Goal: Information Seeking & Learning: Learn about a topic

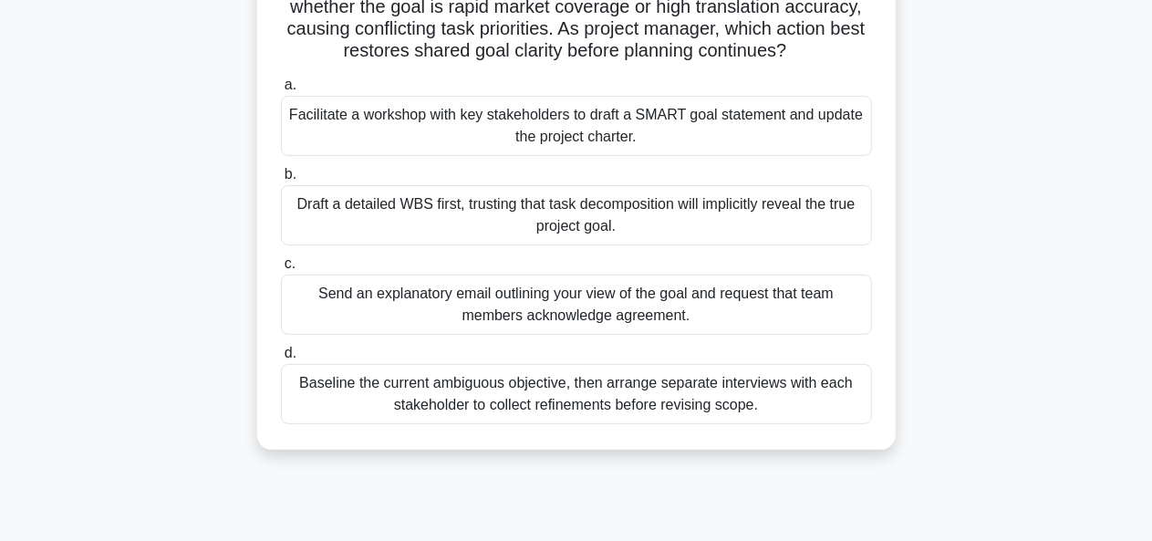
scroll to position [208, 0]
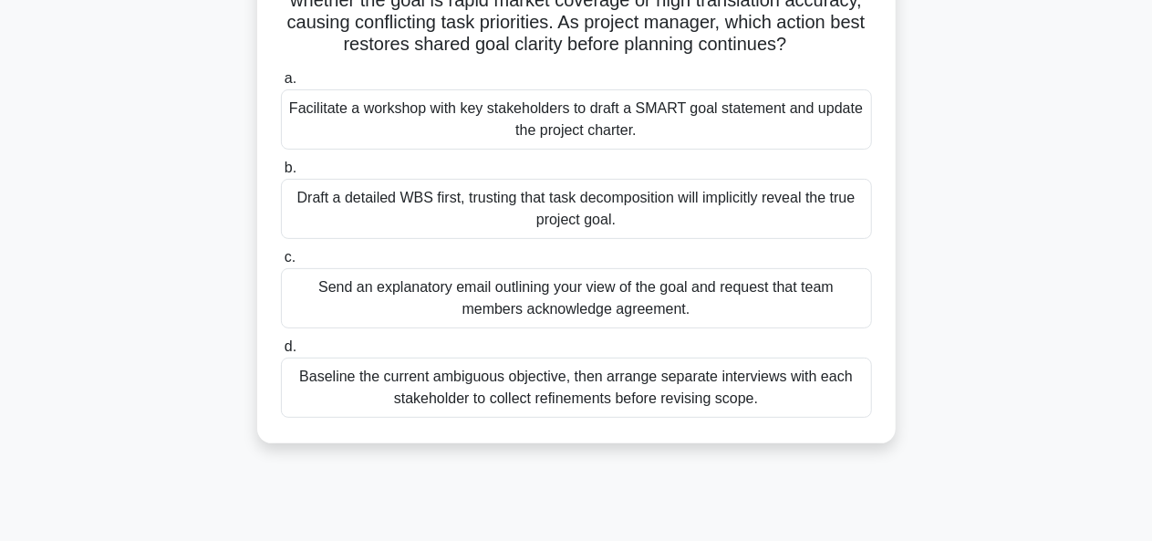
click at [838, 150] on div "Facilitate a workshop with key stakeholders to draft a SMART goal statement and…" at bounding box center [576, 119] width 591 height 60
click at [281, 85] on input "a. Facilitate a workshop with key stakeholders to draft a SMART goal statement …" at bounding box center [281, 79] width 0 height 12
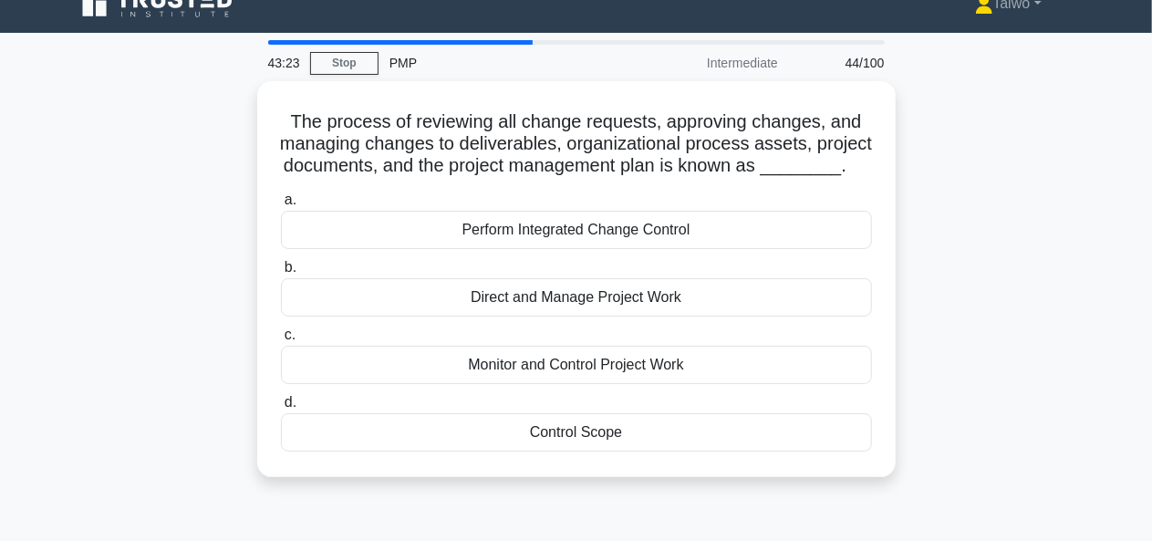
scroll to position [0, 0]
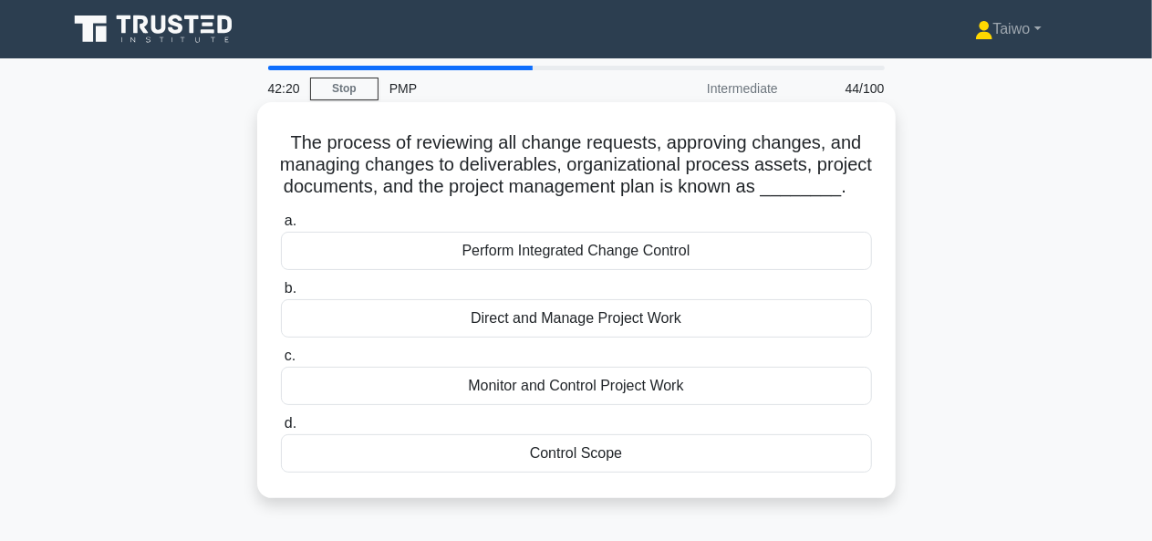
click at [658, 405] on div "Monitor and Control Project Work" at bounding box center [576, 386] width 591 height 38
click at [281, 362] on input "c. Monitor and Control Project Work" at bounding box center [281, 356] width 0 height 12
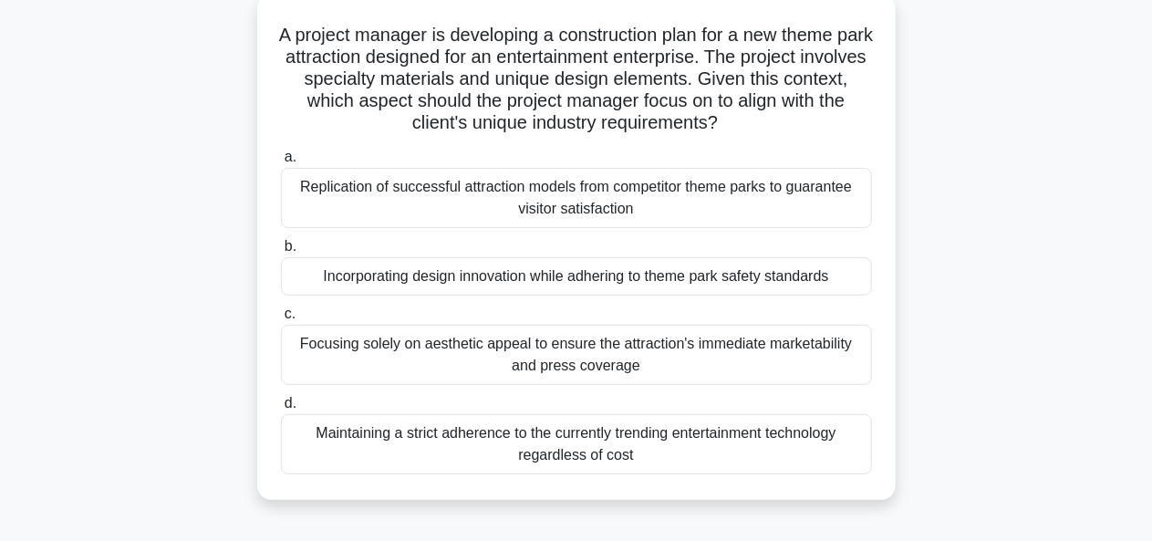
scroll to position [116, 0]
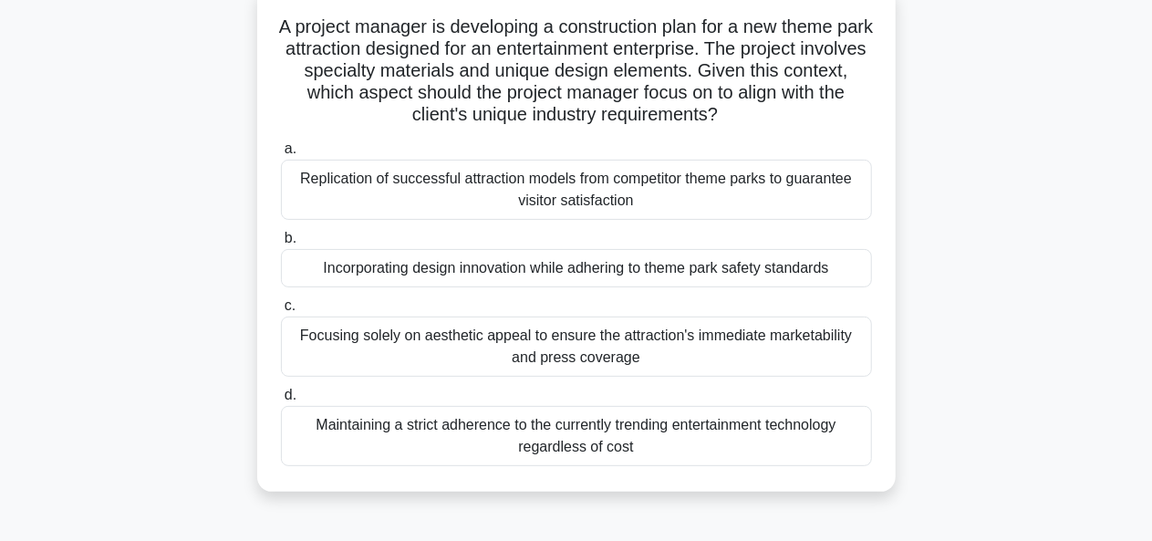
click at [821, 209] on div "Replication of successful attraction models from competitor theme parks to guar…" at bounding box center [576, 190] width 591 height 60
click at [281, 155] on input "a. Replication of successful attraction models from competitor theme parks to g…" at bounding box center [281, 149] width 0 height 12
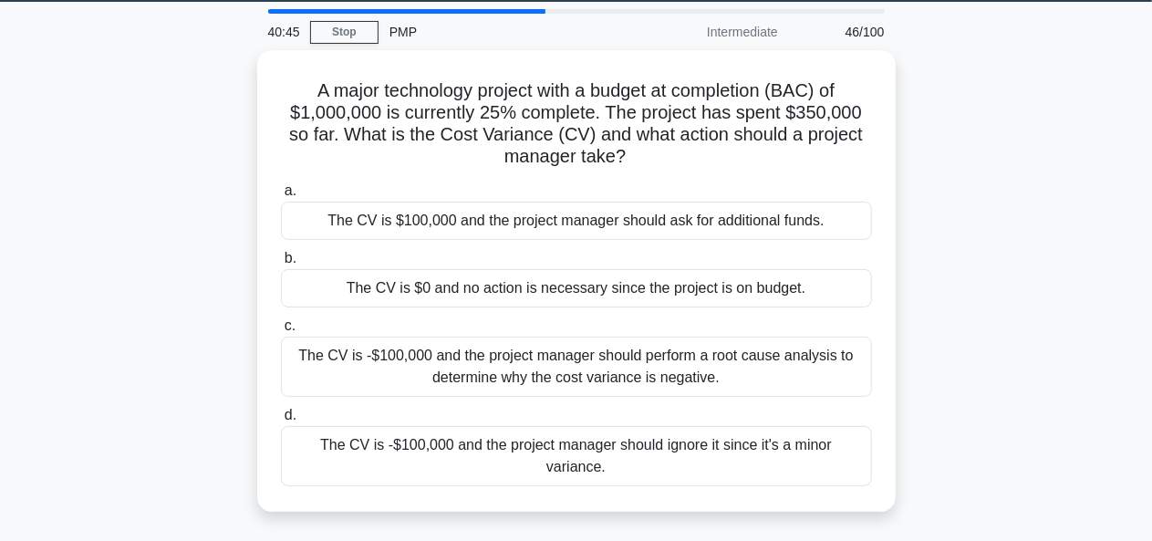
scroll to position [0, 0]
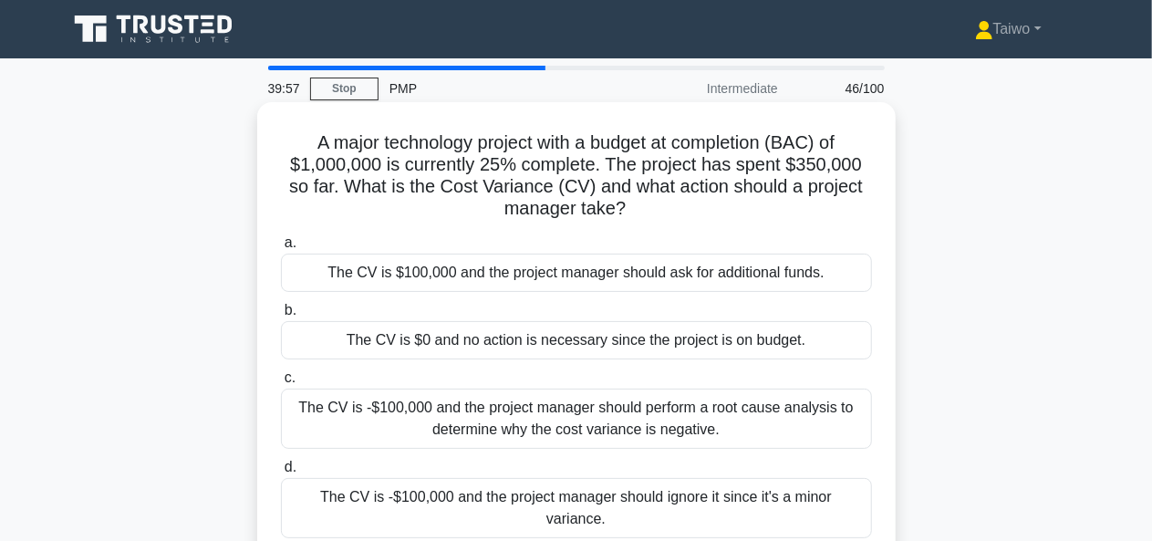
click at [687, 271] on div "The CV is $100,000 and the project manager should ask for additional funds." at bounding box center [576, 273] width 591 height 38
click at [281, 249] on input "a. The CV is $100,000 and the project manager should ask for additional funds." at bounding box center [281, 243] width 0 height 12
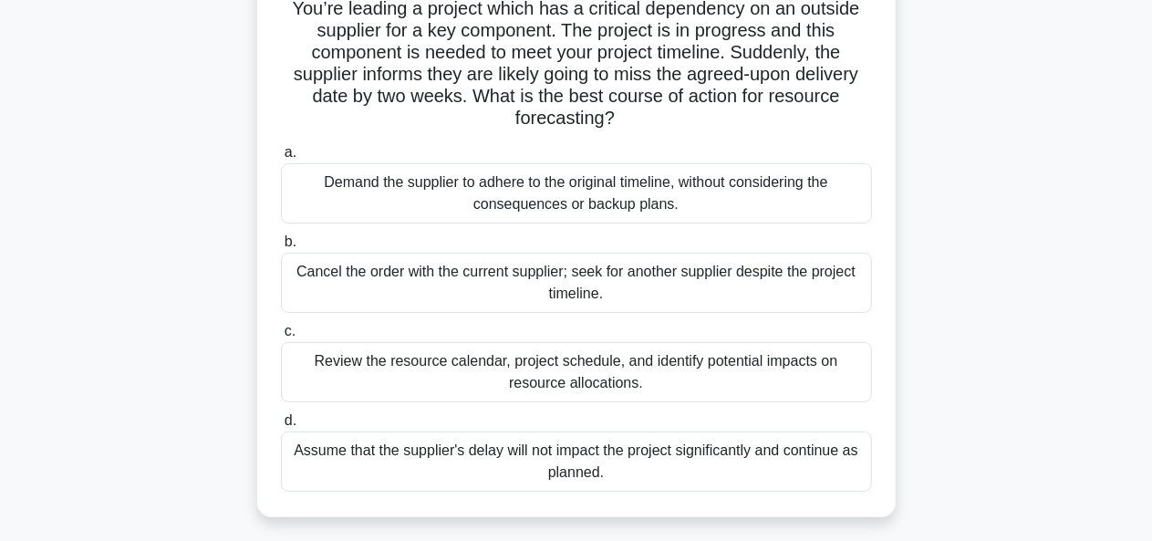
scroll to position [141, 0]
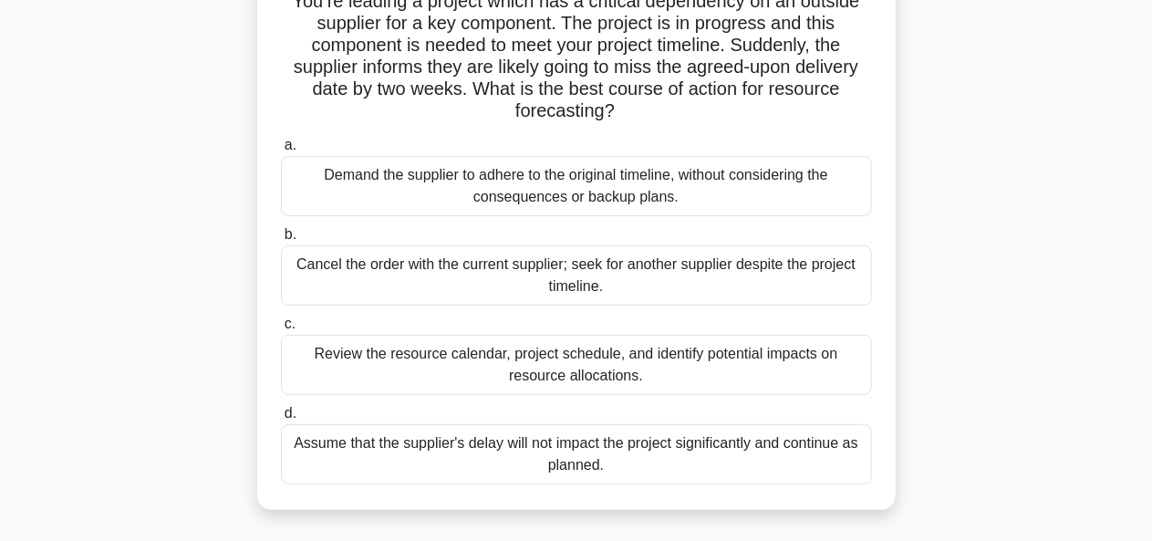
click at [793, 344] on div "Review the resource calendar, project schedule, and identify potential impacts …" at bounding box center [576, 365] width 591 height 60
click at [281, 330] on input "c. Review the resource calendar, project schedule, and identify potential impac…" at bounding box center [281, 324] width 0 height 12
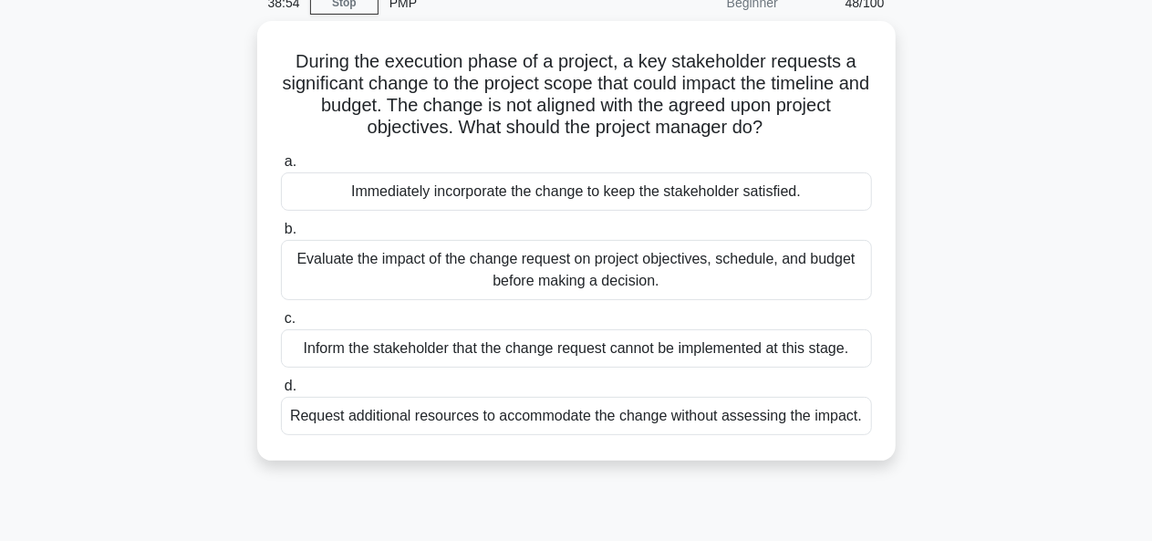
scroll to position [88, 0]
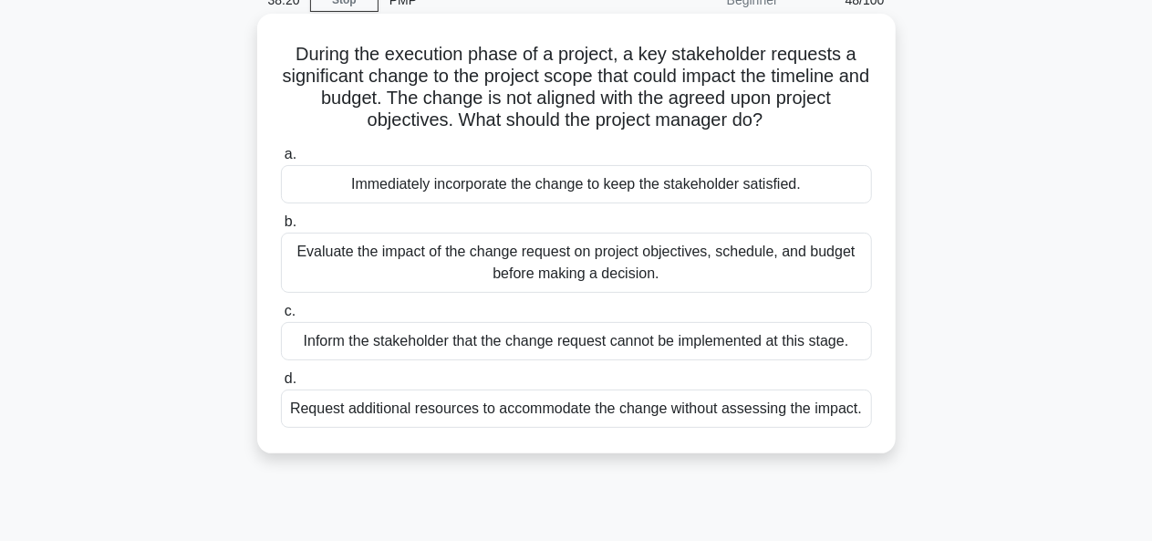
click at [773, 265] on div "Evaluate the impact of the change request on project objectives, schedule, and …" at bounding box center [576, 263] width 591 height 60
click at [281, 228] on input "b. Evaluate the impact of the change request on project objectives, schedule, a…" at bounding box center [281, 222] width 0 height 12
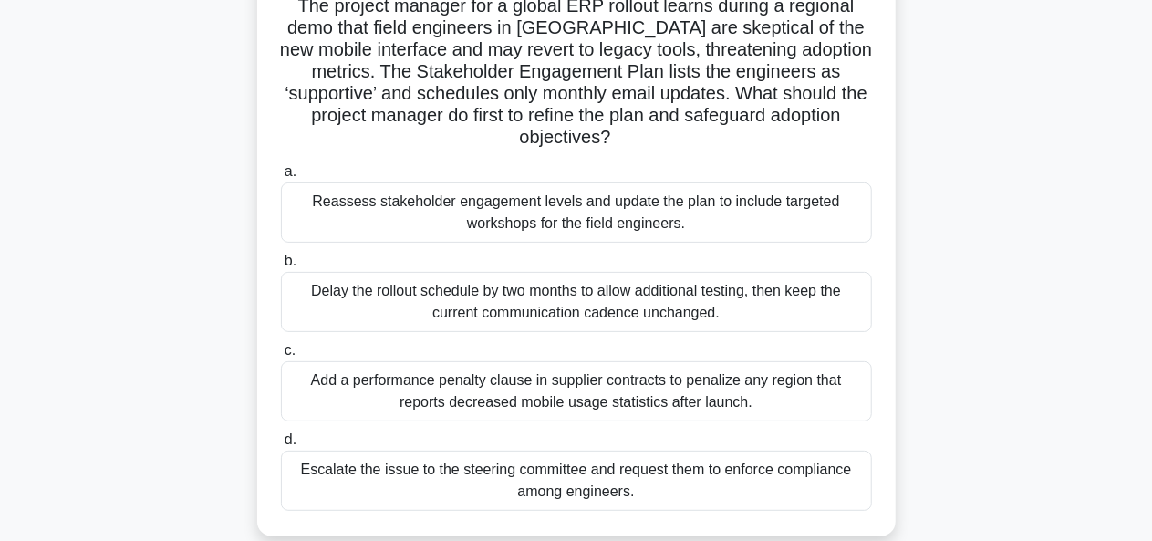
scroll to position [142, 0]
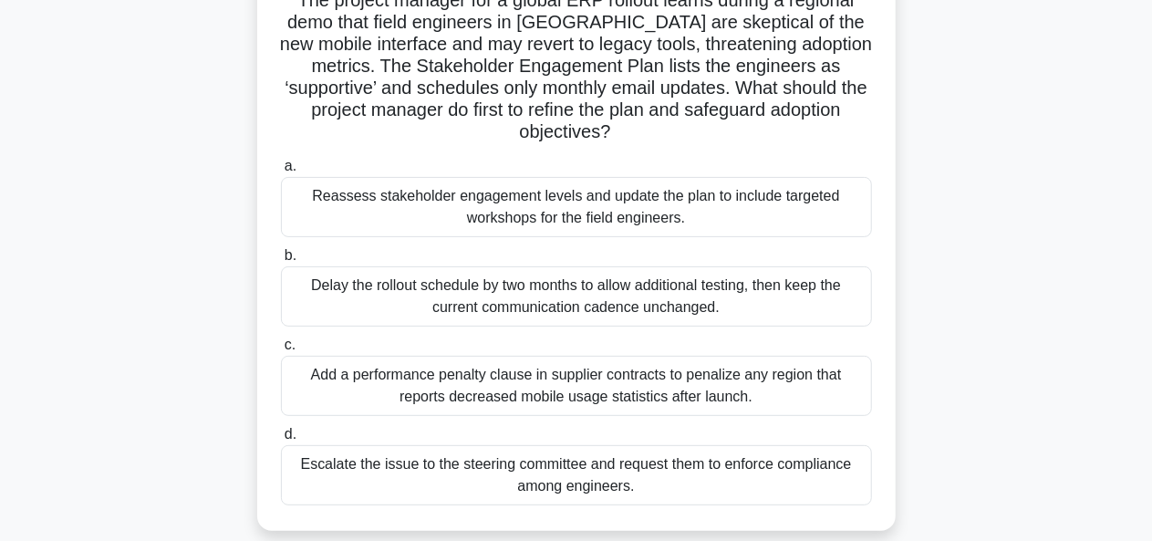
click at [826, 200] on div "Reassess stakeholder engagement levels and update the plan to include targeted …" at bounding box center [576, 207] width 591 height 60
click at [281, 172] on input "a. Reassess stakeholder engagement levels and update the plan to include target…" at bounding box center [281, 166] width 0 height 12
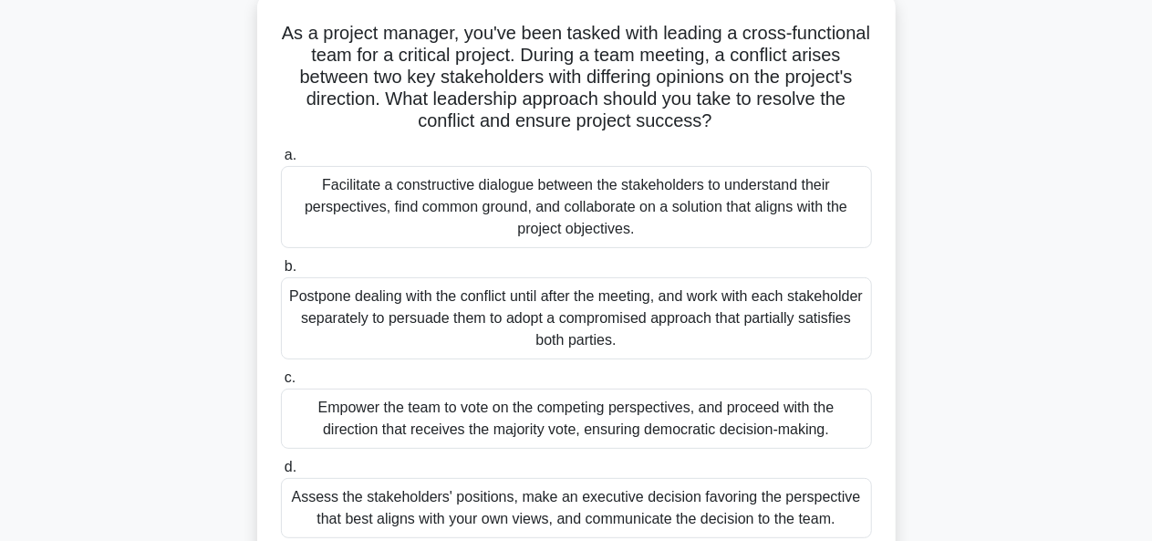
scroll to position [106, 0]
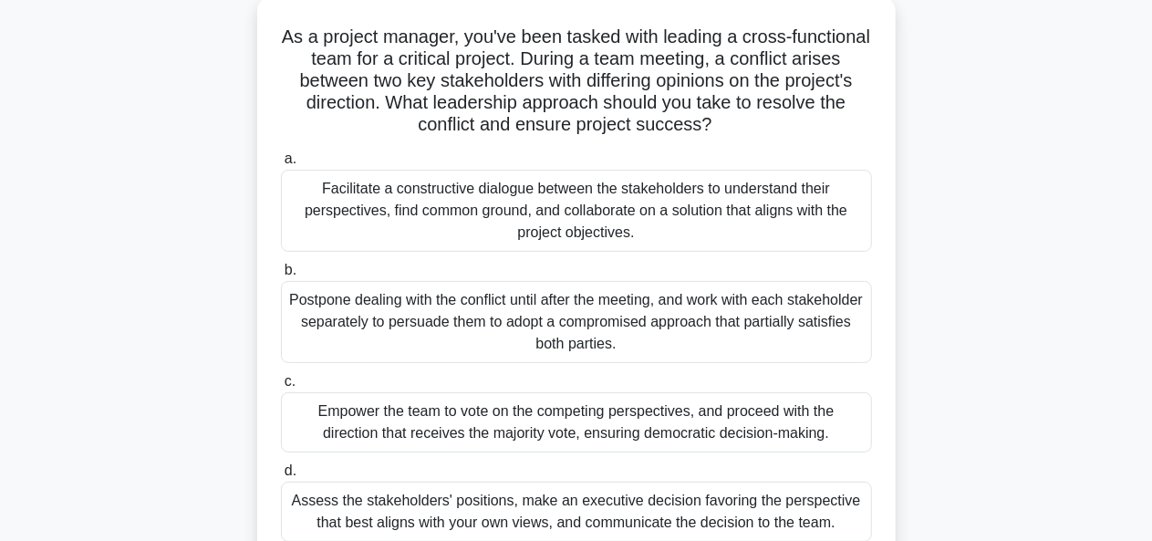
click at [764, 219] on div "Facilitate a constructive dialogue between the stakeholders to understand their…" at bounding box center [576, 211] width 591 height 82
click at [281, 165] on input "a. Facilitate a constructive dialogue between the stakeholders to understand th…" at bounding box center [281, 159] width 0 height 12
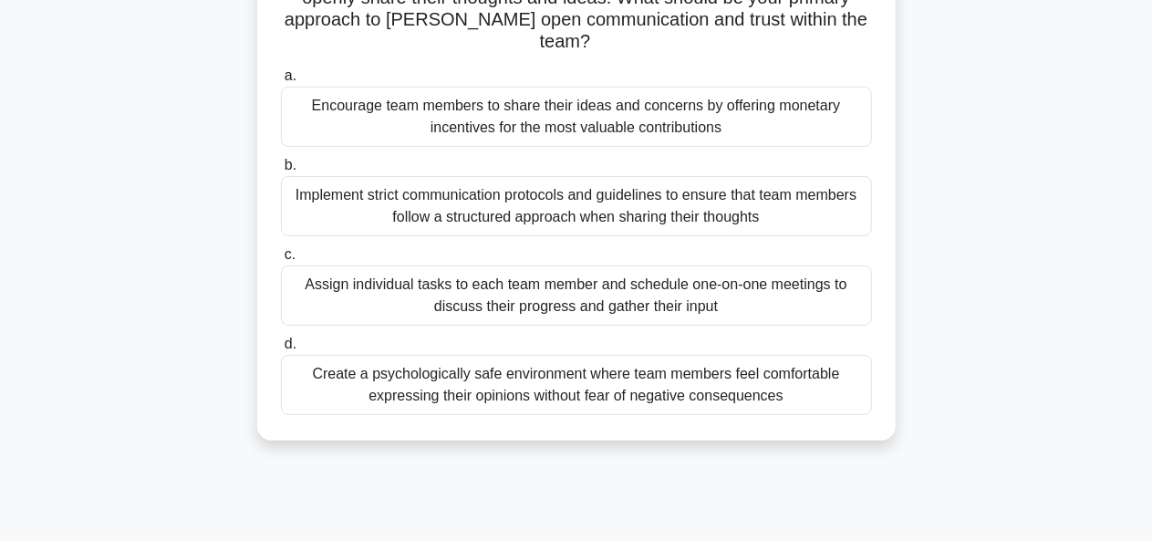
scroll to position [194, 0]
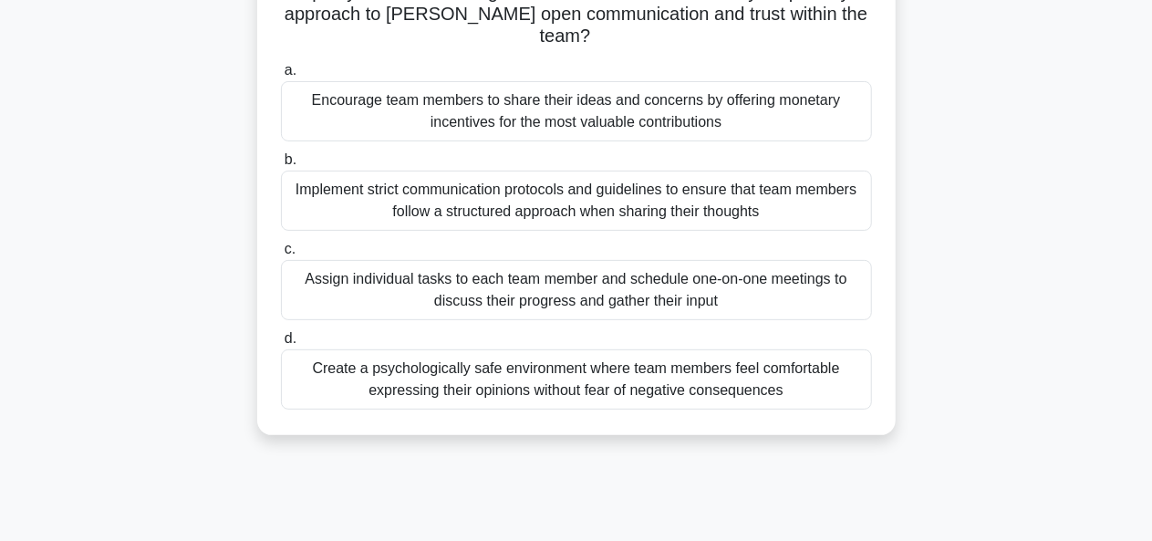
click at [677, 264] on div "Assign individual tasks to each team member and schedule one-on-one meetings to…" at bounding box center [576, 290] width 591 height 60
click at [281, 255] on input "c. Assign individual tasks to each team member and schedule one-on-one meetings…" at bounding box center [281, 249] width 0 height 12
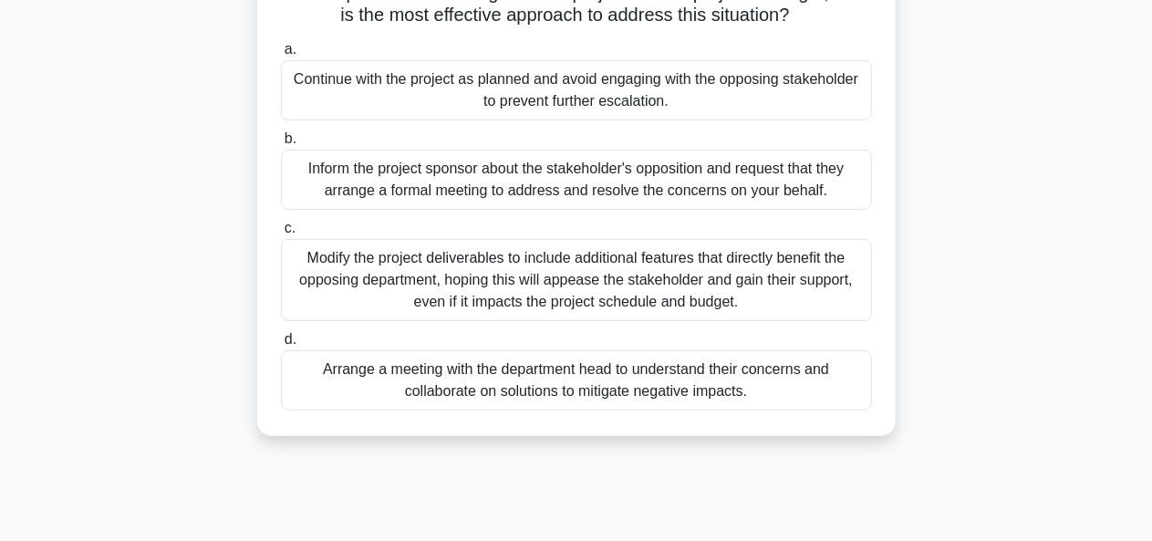
scroll to position [247, 0]
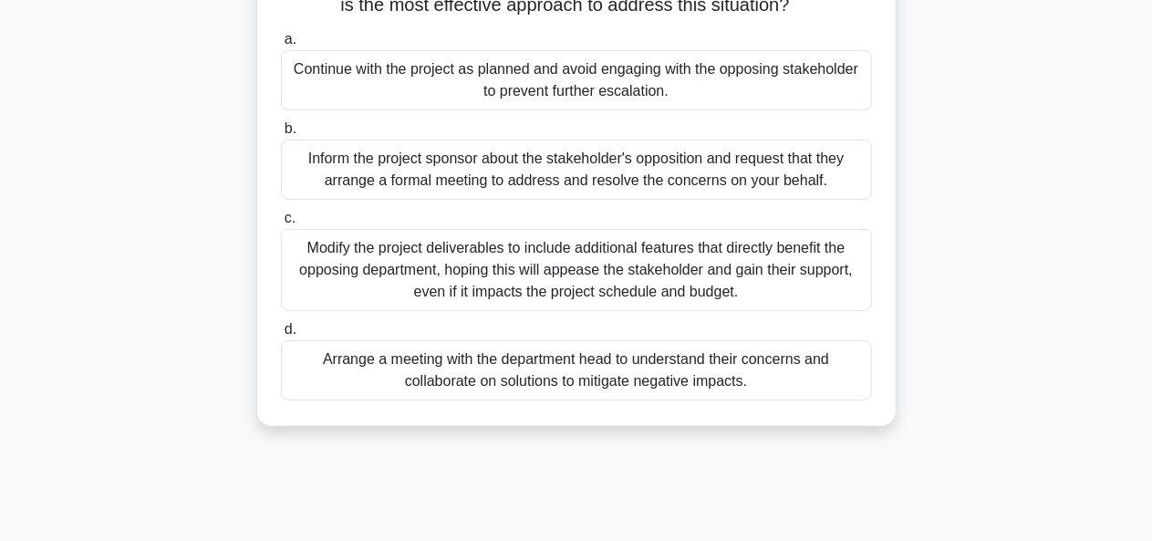
click at [671, 367] on div "Arrange a meeting with the department head to understand their concerns and col…" at bounding box center [576, 370] width 591 height 60
click at [281, 336] on input "d. Arrange a meeting with the department head to understand their concerns and …" at bounding box center [281, 330] width 0 height 12
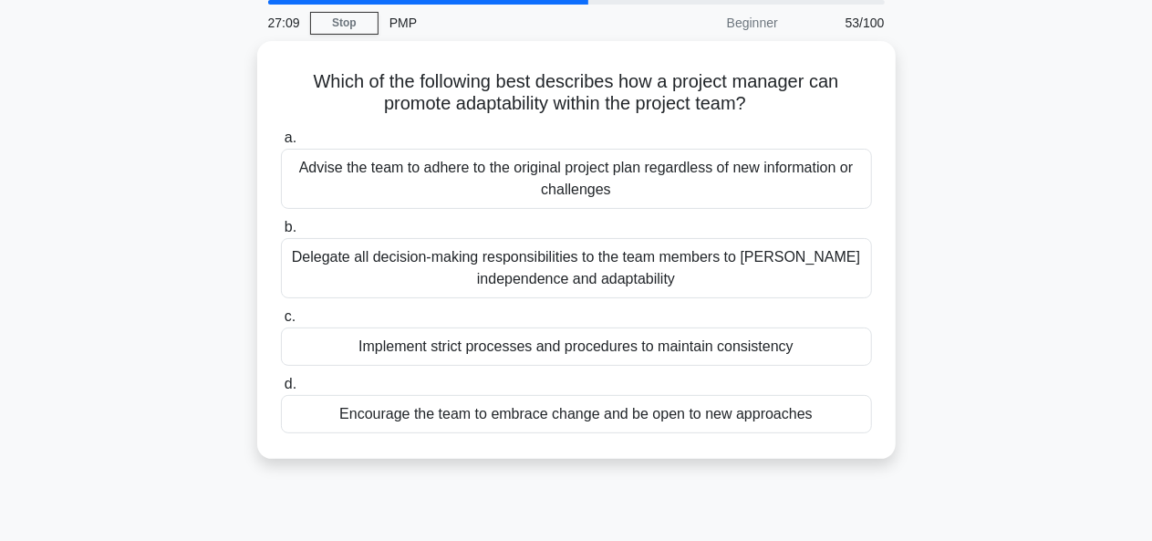
scroll to position [0, 0]
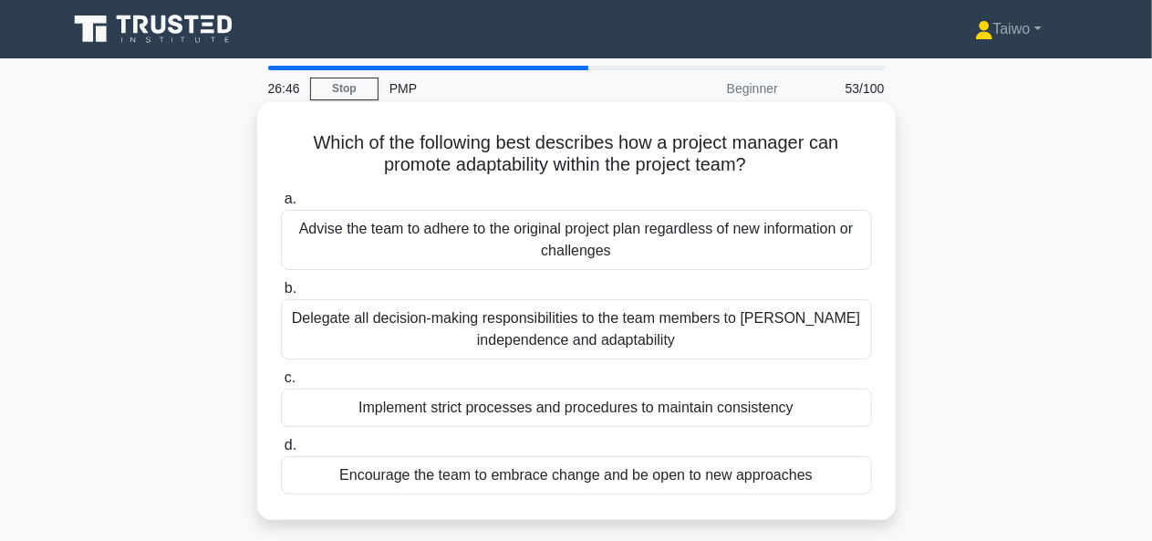
click at [709, 470] on div "Encourage the team to embrace change and be open to new approaches" at bounding box center [576, 475] width 591 height 38
click at [281, 451] on input "d. Encourage the team to embrace change and be open to new approaches" at bounding box center [281, 446] width 0 height 12
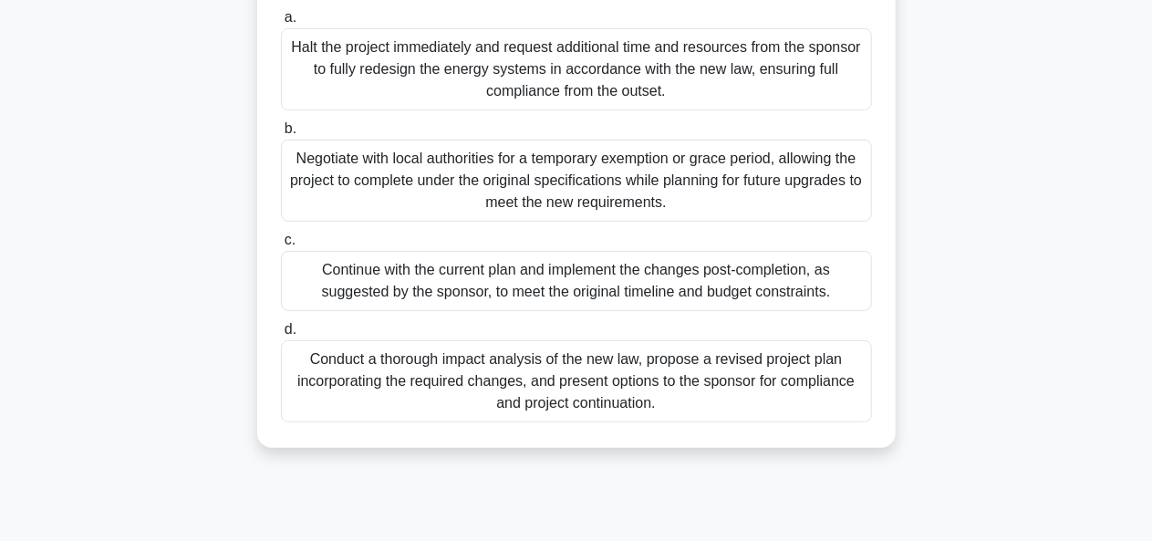
scroll to position [328, 0]
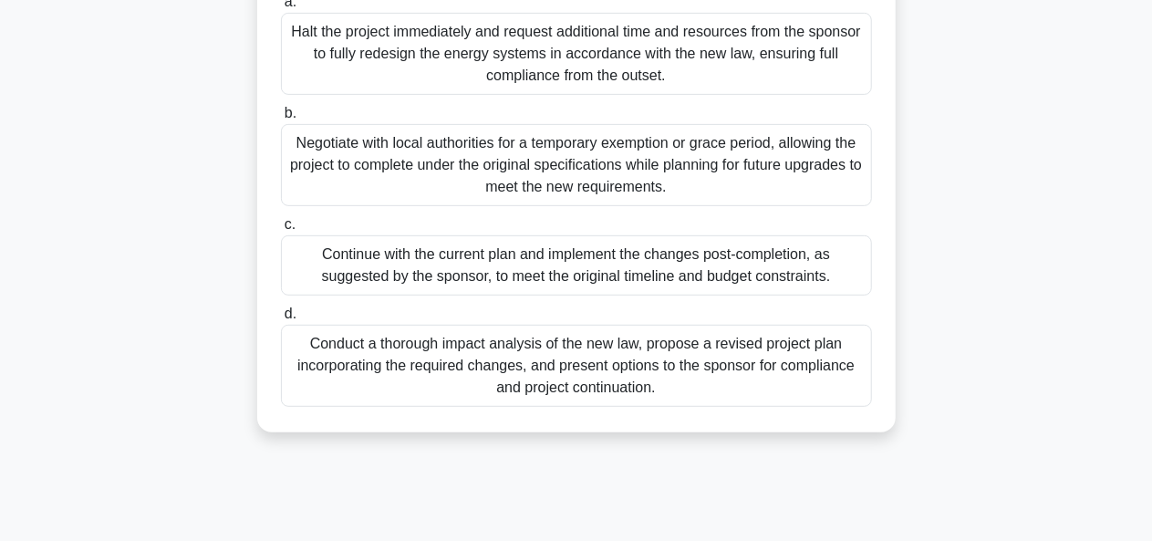
click at [772, 389] on div "Conduct a thorough impact analysis of the new law, propose a revised project pl…" at bounding box center [576, 366] width 591 height 82
click at [281, 320] on input "d. Conduct a thorough impact analysis of the new law, propose a revised project…" at bounding box center [281, 314] width 0 height 12
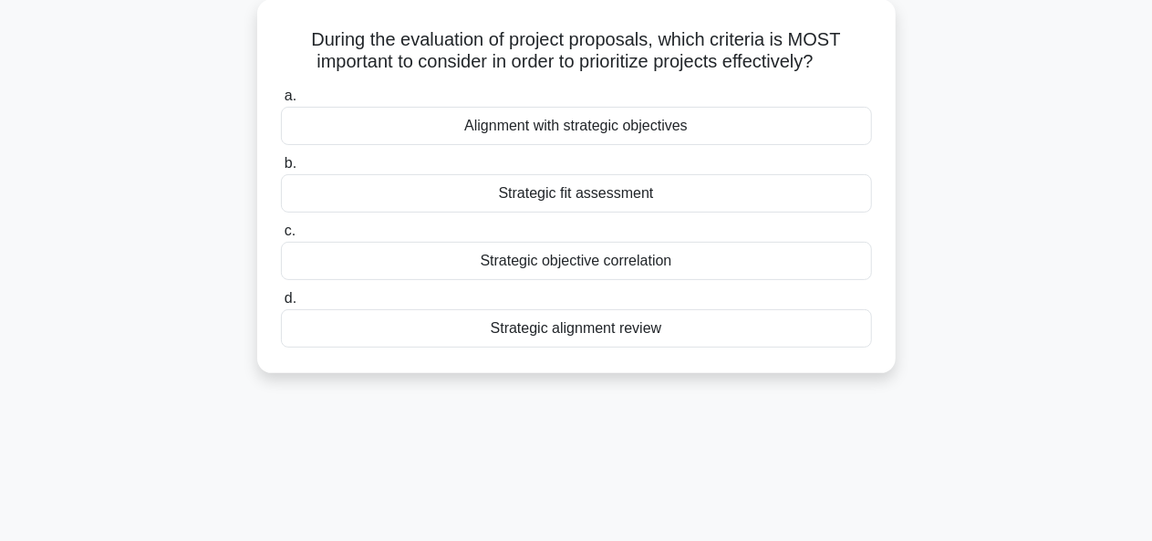
scroll to position [0, 0]
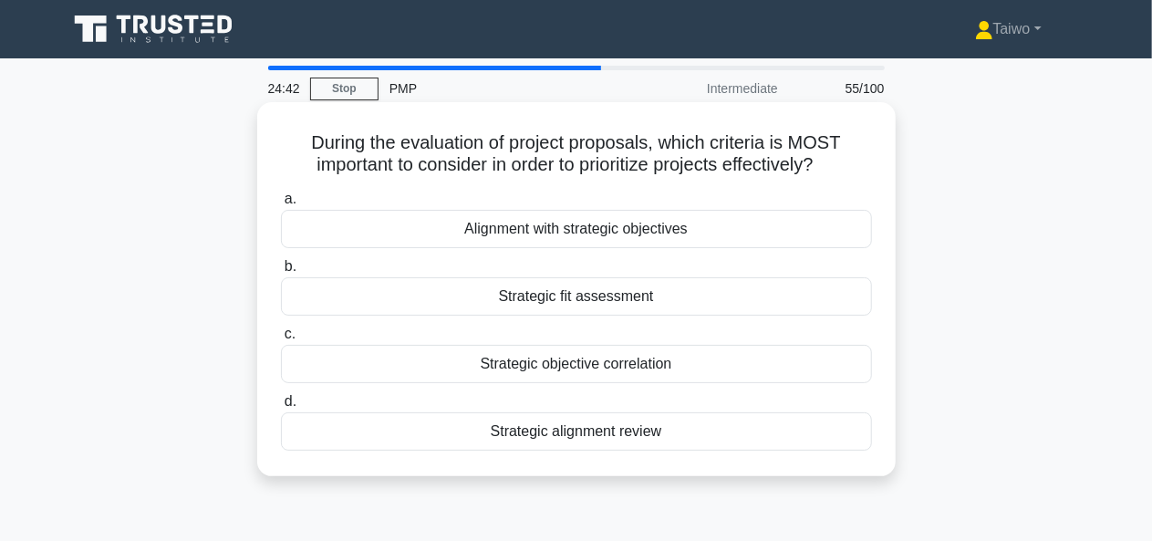
click at [773, 230] on div "Alignment with strategic objectives" at bounding box center [576, 229] width 591 height 38
click at [281, 205] on input "a. Alignment with strategic objectives" at bounding box center [281, 199] width 0 height 12
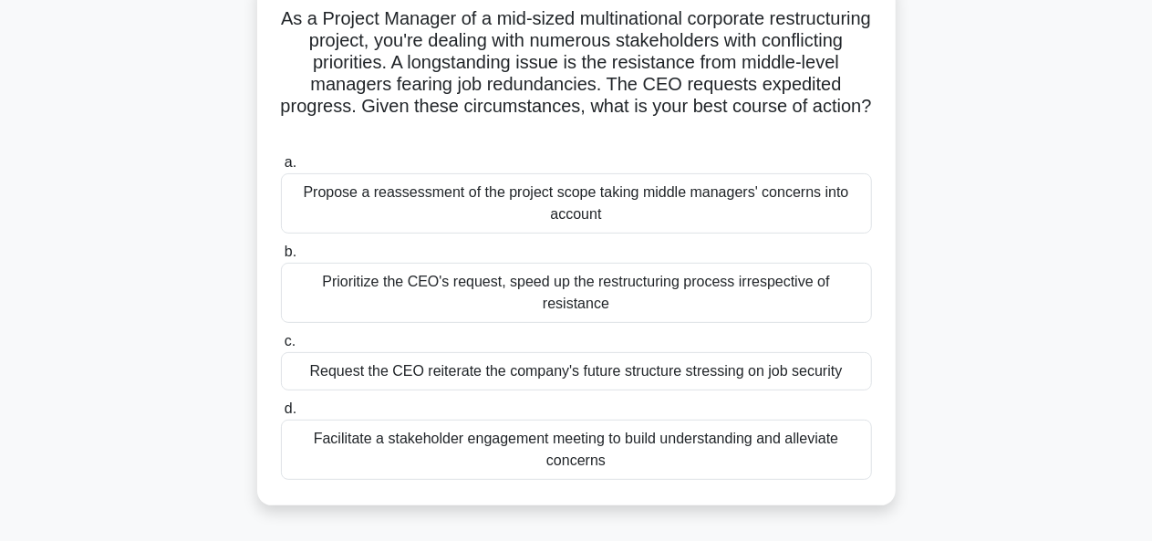
scroll to position [134, 0]
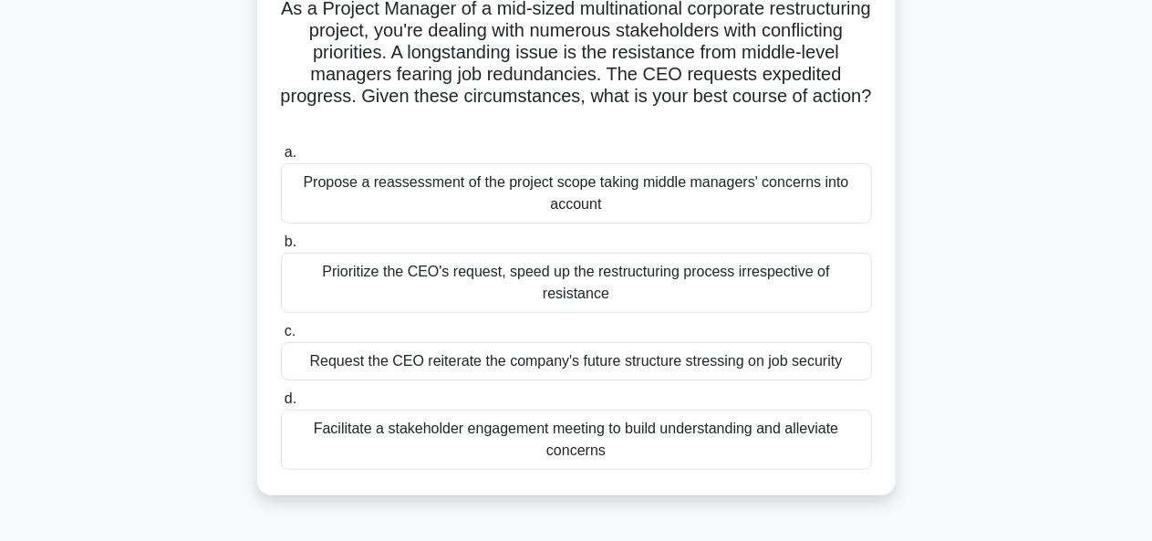
click at [775, 409] on div "Facilitate a stakeholder engagement meeting to build understanding and alleviat…" at bounding box center [576, 439] width 591 height 60
click at [281, 403] on input "d. Facilitate a stakeholder engagement meeting to build understanding and allev…" at bounding box center [281, 399] width 0 height 12
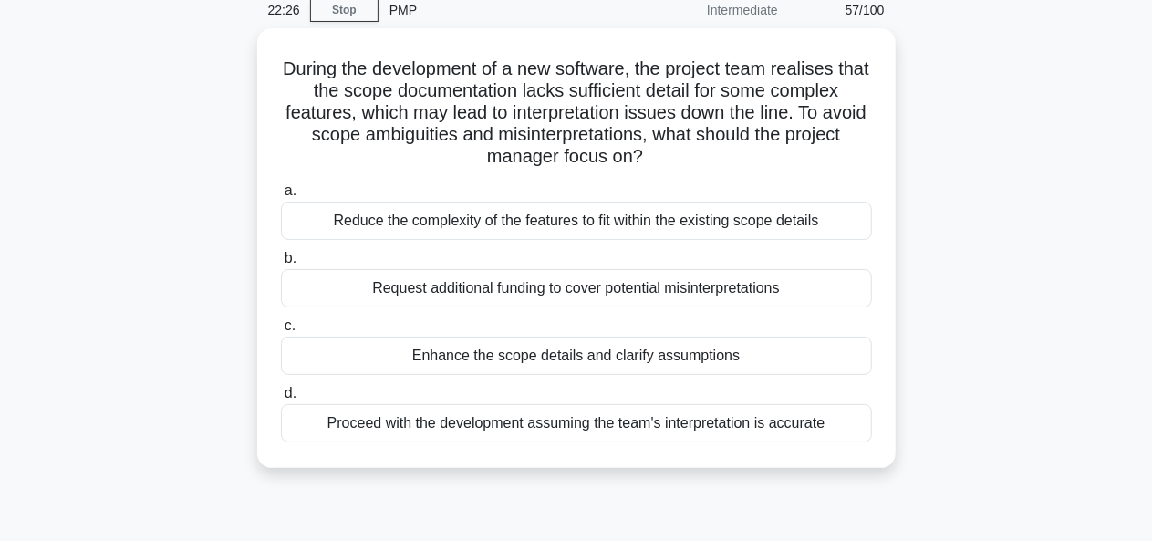
scroll to position [82, 0]
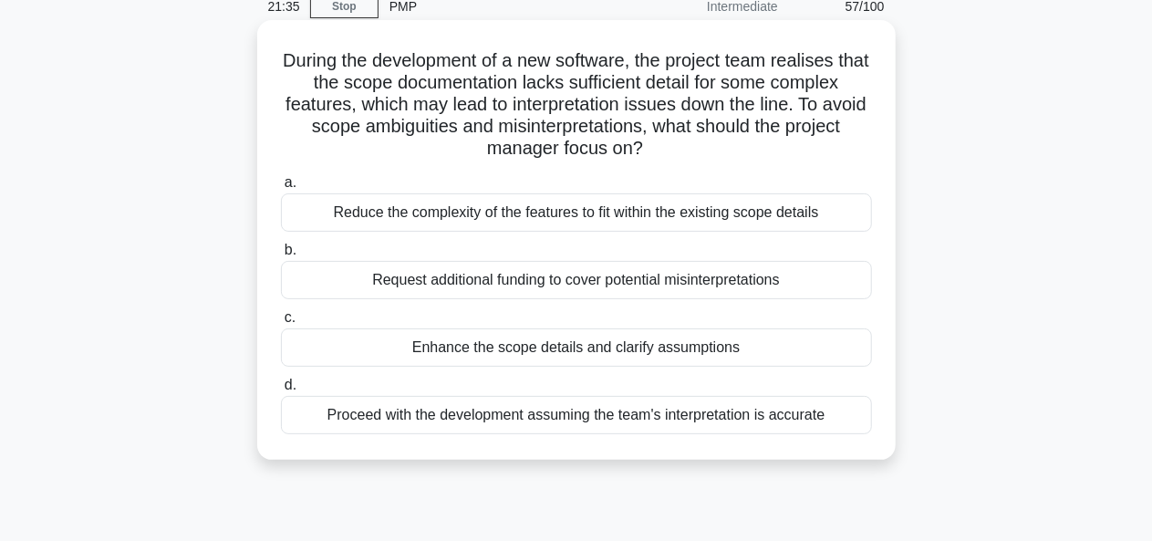
click at [755, 222] on div "Reduce the complexity of the features to fit within the existing scope details" at bounding box center [576, 212] width 591 height 38
click at [281, 189] on input "a. Reduce the complexity of the features to fit within the existing scope detai…" at bounding box center [281, 183] width 0 height 12
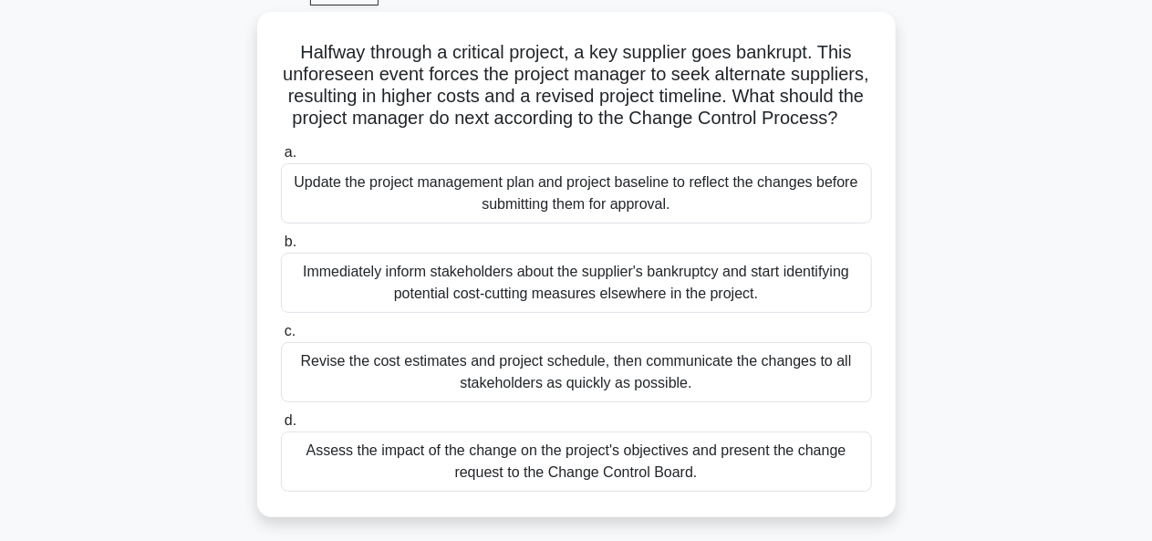
scroll to position [98, 0]
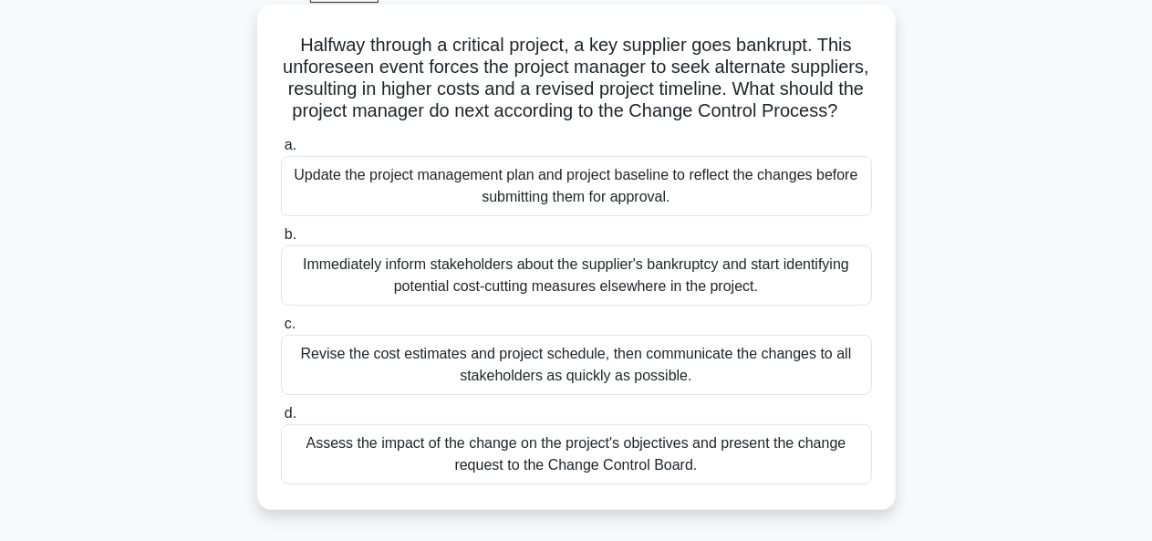
click at [722, 473] on div "Assess the impact of the change on the project's objectives and present the cha…" at bounding box center [576, 454] width 591 height 60
click at [281, 419] on input "d. Assess the impact of the change on the project's objectives and present the …" at bounding box center [281, 414] width 0 height 12
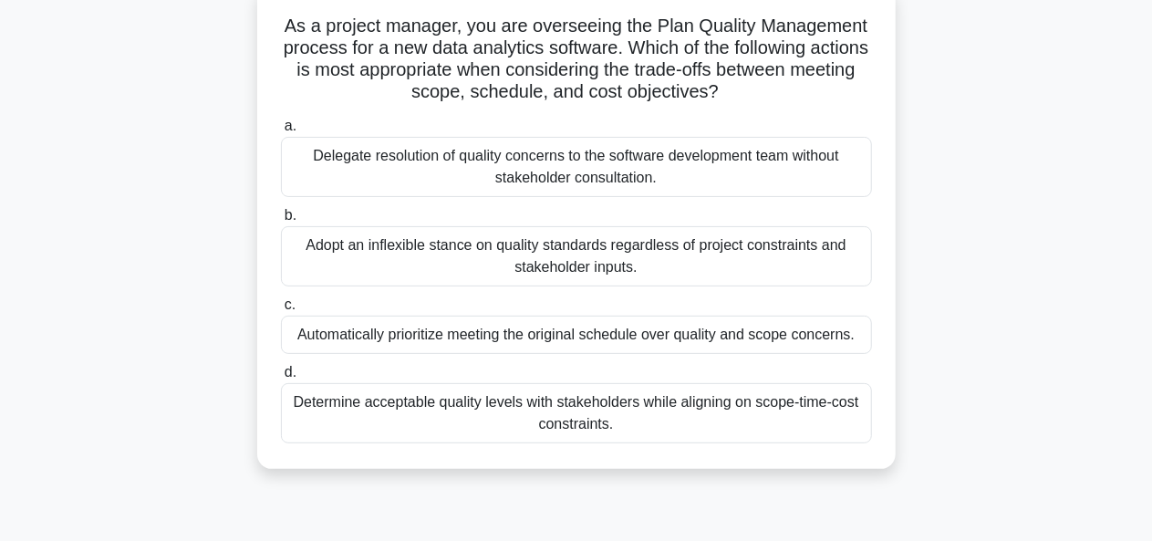
scroll to position [123, 0]
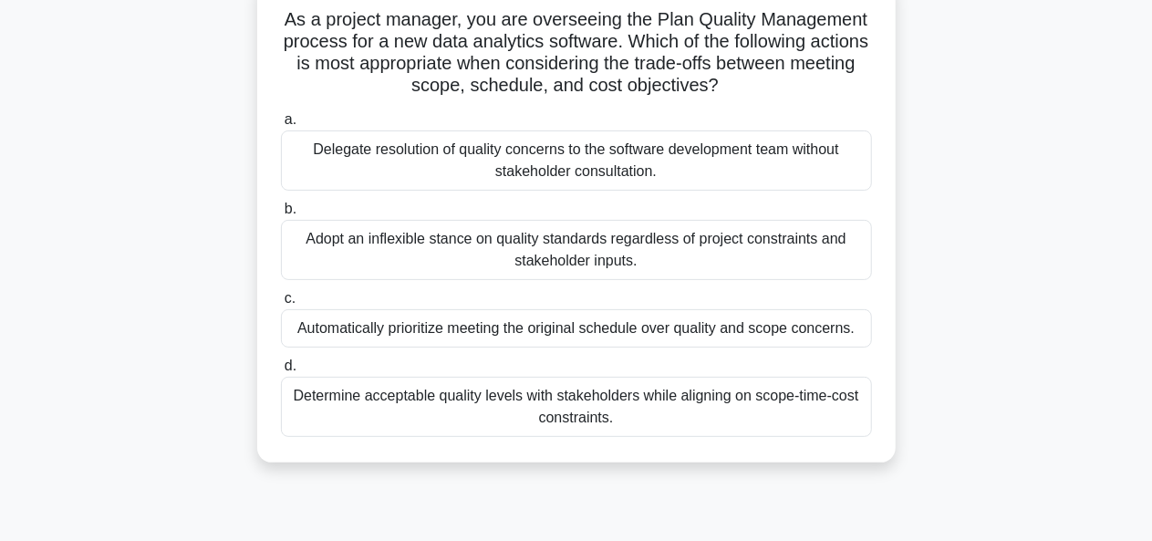
click at [773, 393] on div "Determine acceptable quality levels with stakeholders while aligning on scope-t…" at bounding box center [576, 407] width 591 height 60
click at [281, 372] on input "d. Determine acceptable quality levels with stakeholders while aligning on scop…" at bounding box center [281, 366] width 0 height 12
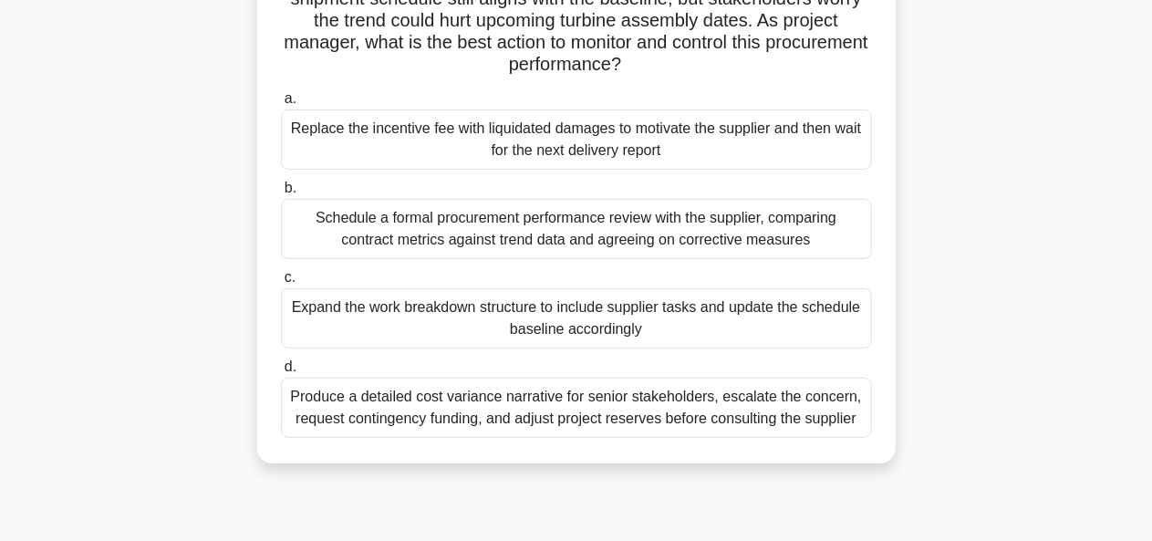
scroll to position [215, 0]
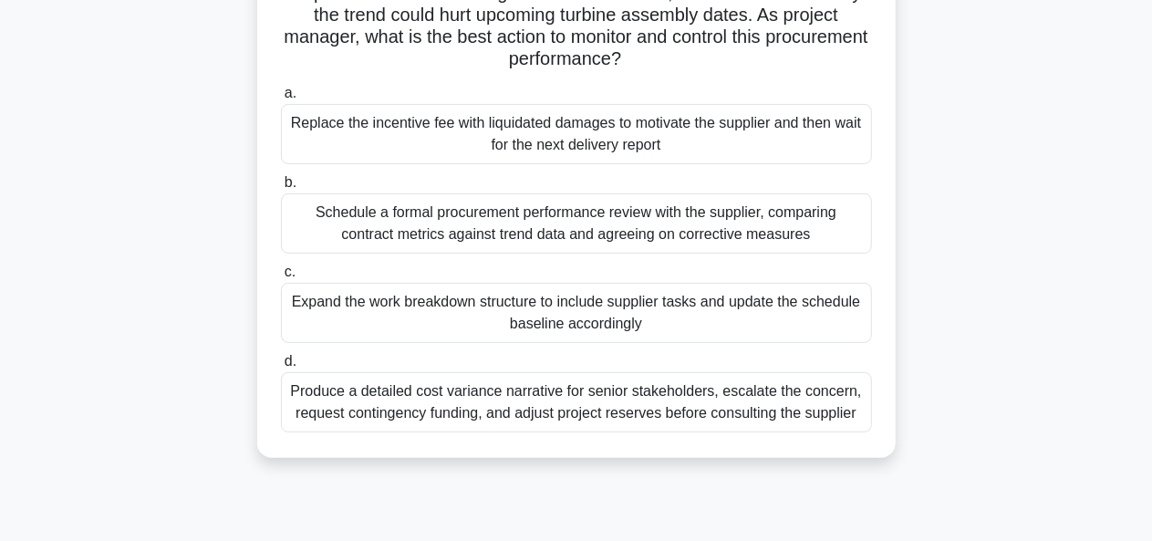
click at [794, 236] on div "Schedule a formal procurement performance review with the supplier, comparing c…" at bounding box center [576, 223] width 591 height 60
click at [281, 189] on input "b. Schedule a formal procurement performance review with the supplier, comparin…" at bounding box center [281, 183] width 0 height 12
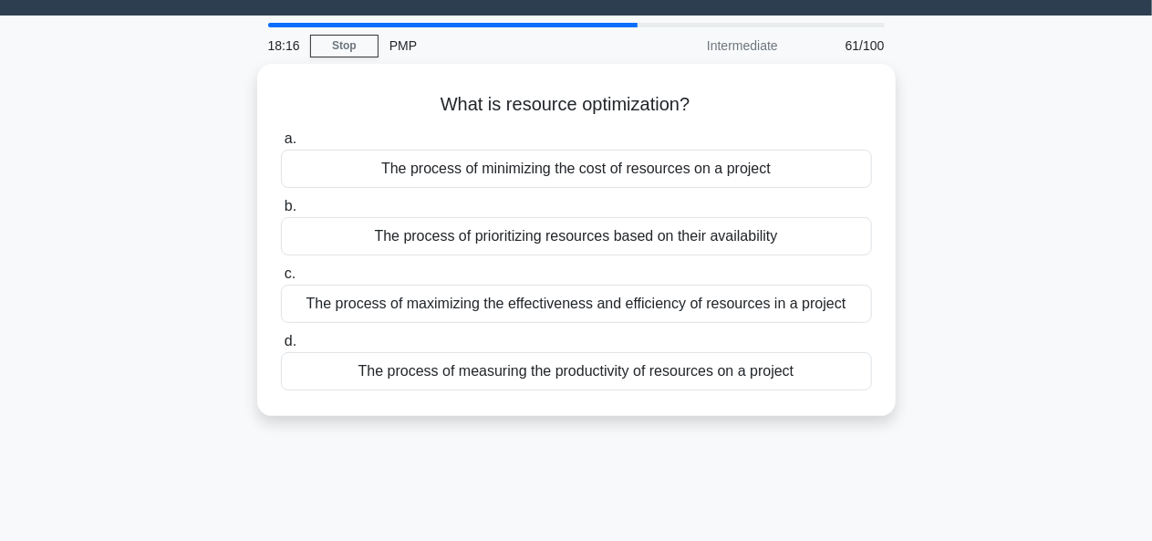
scroll to position [0, 0]
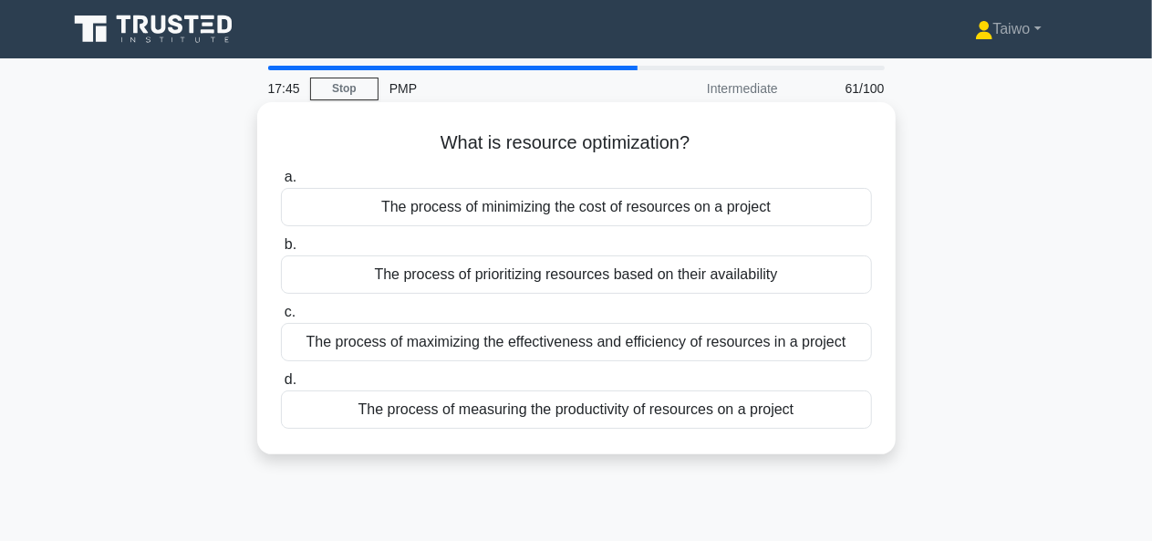
click at [781, 409] on div "The process of measuring the productivity of resources on a project" at bounding box center [576, 409] width 591 height 38
click at [281, 386] on input "d. The process of measuring the productivity of resources on a project" at bounding box center [281, 380] width 0 height 12
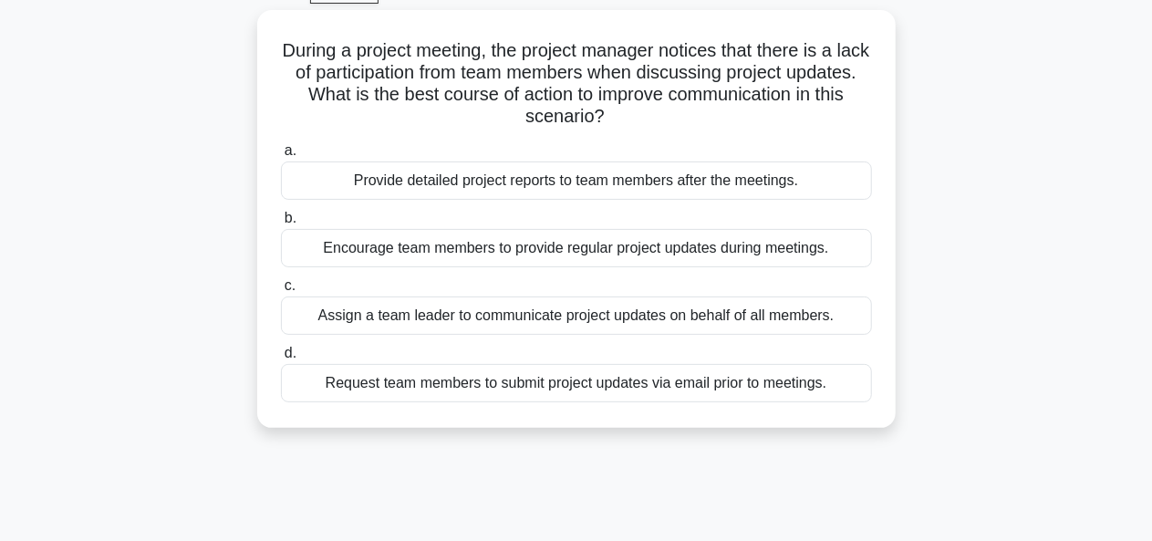
scroll to position [96, 0]
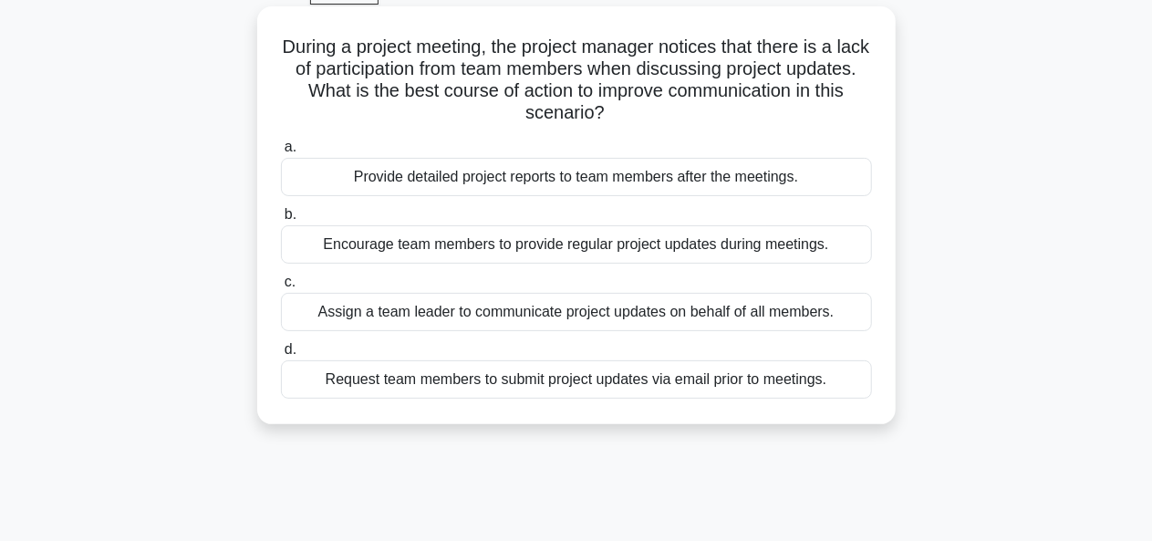
click at [812, 250] on div "Encourage team members to provide regular project updates during meetings." at bounding box center [576, 244] width 591 height 38
click at [281, 221] on input "b. Encourage team members to provide regular project updates during meetings." at bounding box center [281, 215] width 0 height 12
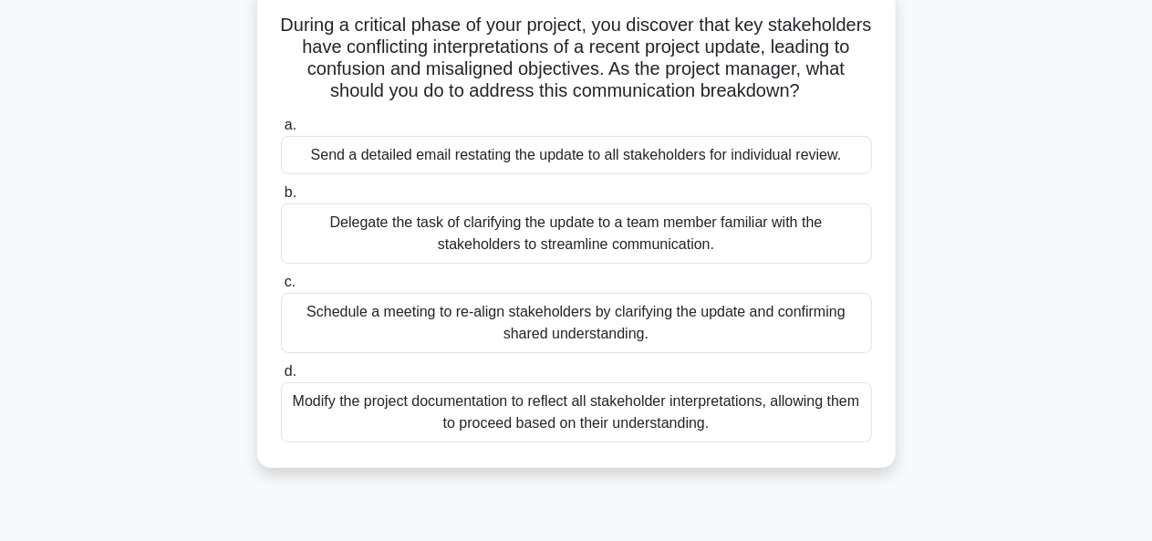
scroll to position [123, 0]
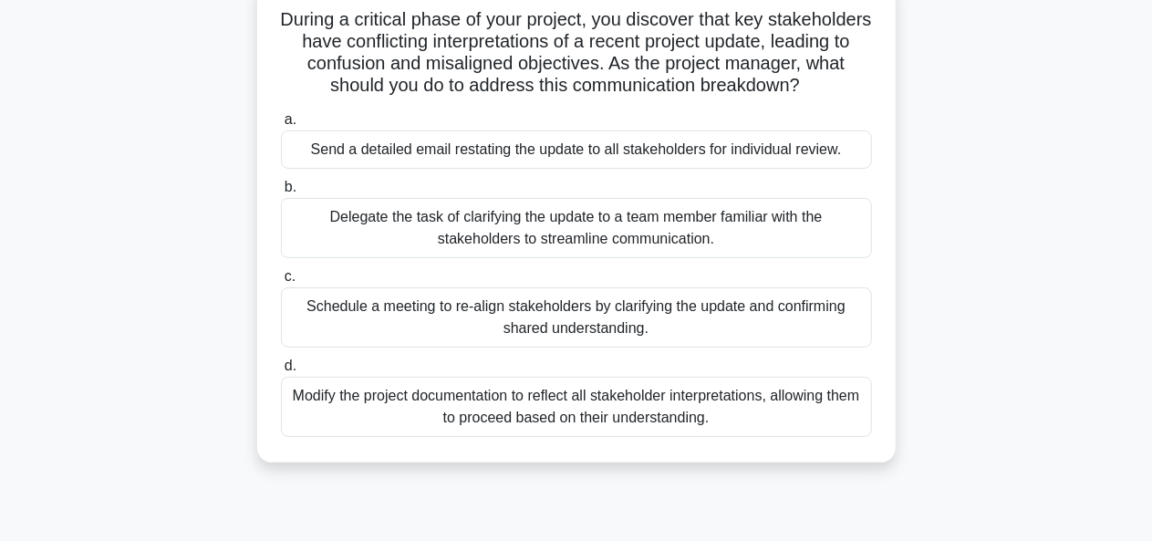
click at [635, 340] on div "Schedule a meeting to re-align stakeholders by clarifying the update and confir…" at bounding box center [576, 317] width 591 height 60
click at [281, 283] on input "c. Schedule a meeting to re-align stakeholders by clarifying the update and con…" at bounding box center [281, 277] width 0 height 12
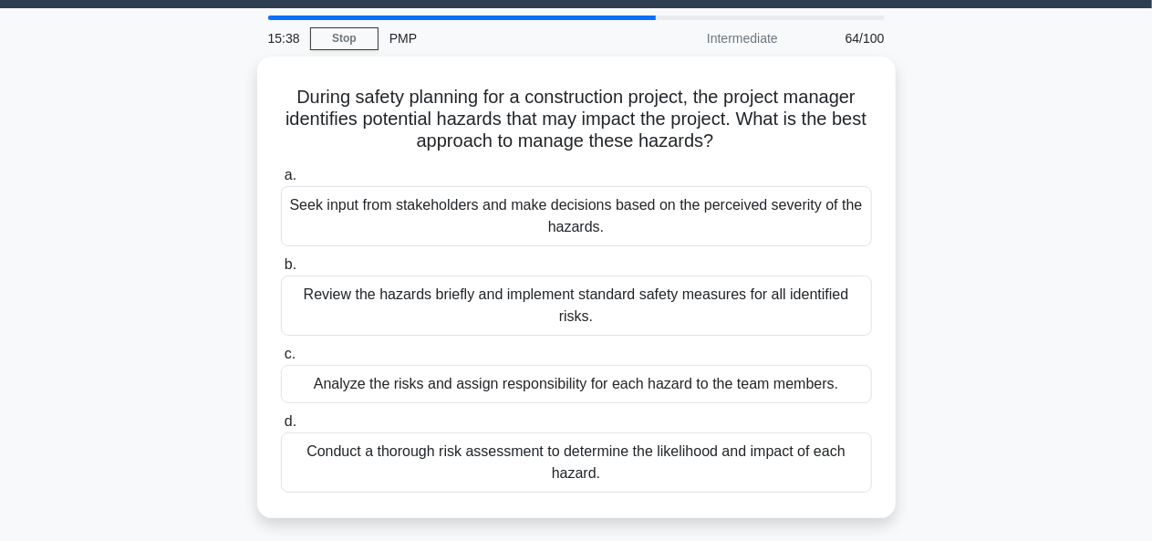
scroll to position [51, 0]
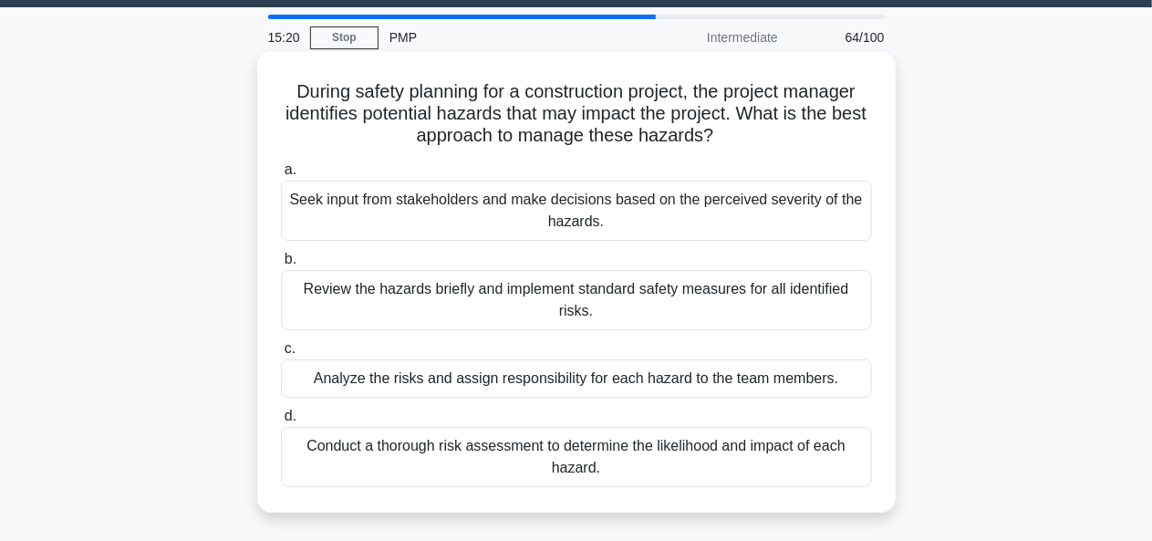
click at [830, 434] on div "Conduct a thorough risk assessment to determine the likelihood and impact of ea…" at bounding box center [576, 457] width 591 height 60
click at [281, 422] on input "d. Conduct a thorough risk assessment to determine the likelihood and impact of…" at bounding box center [281, 416] width 0 height 12
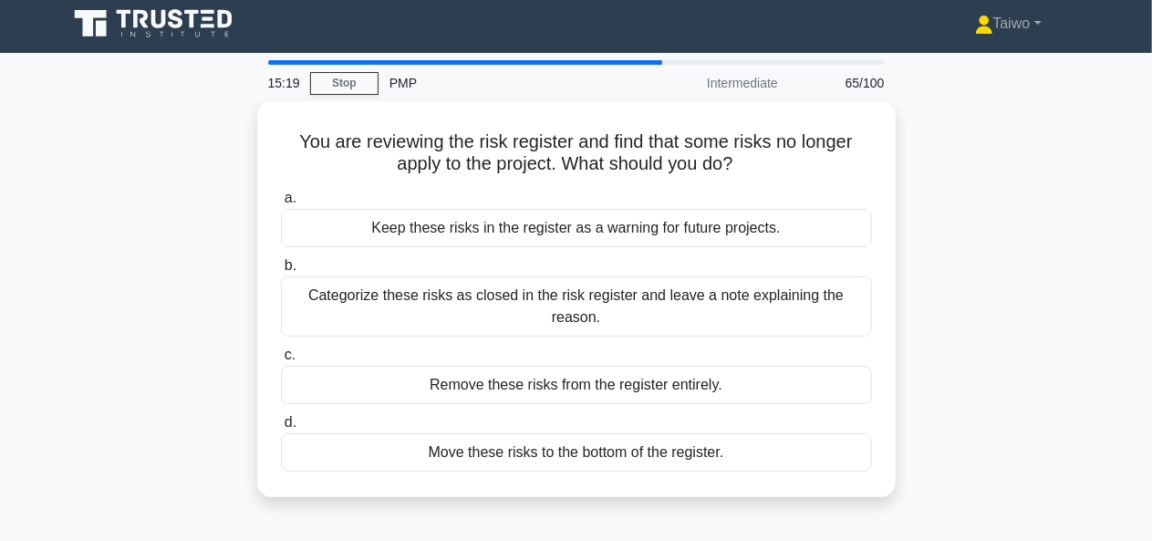
scroll to position [0, 0]
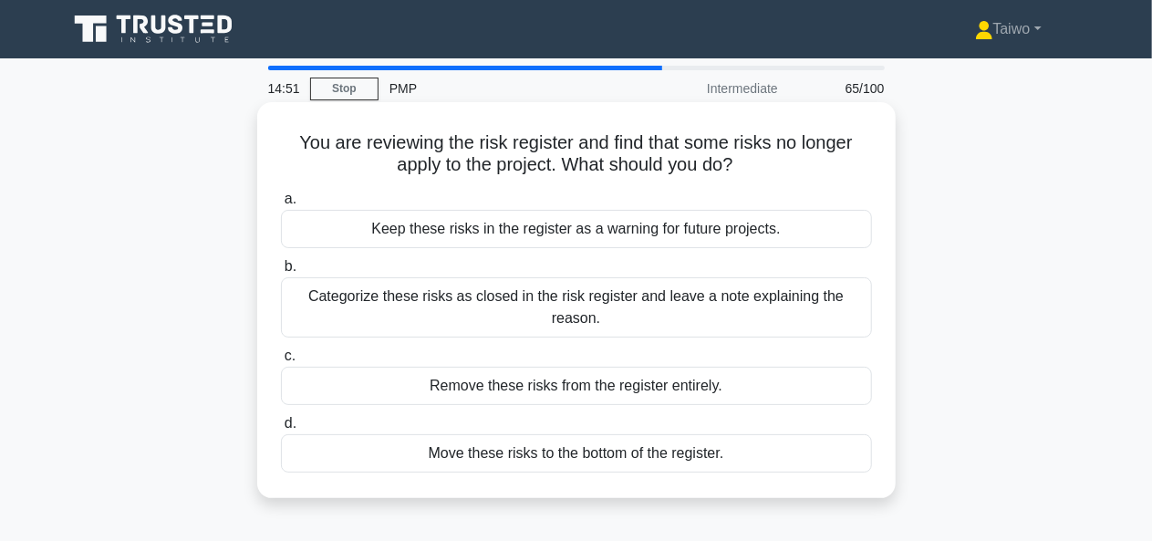
click at [810, 384] on div "Remove these risks from the register entirely." at bounding box center [576, 386] width 591 height 38
click at [281, 362] on input "c. Remove these risks from the register entirely." at bounding box center [281, 356] width 0 height 12
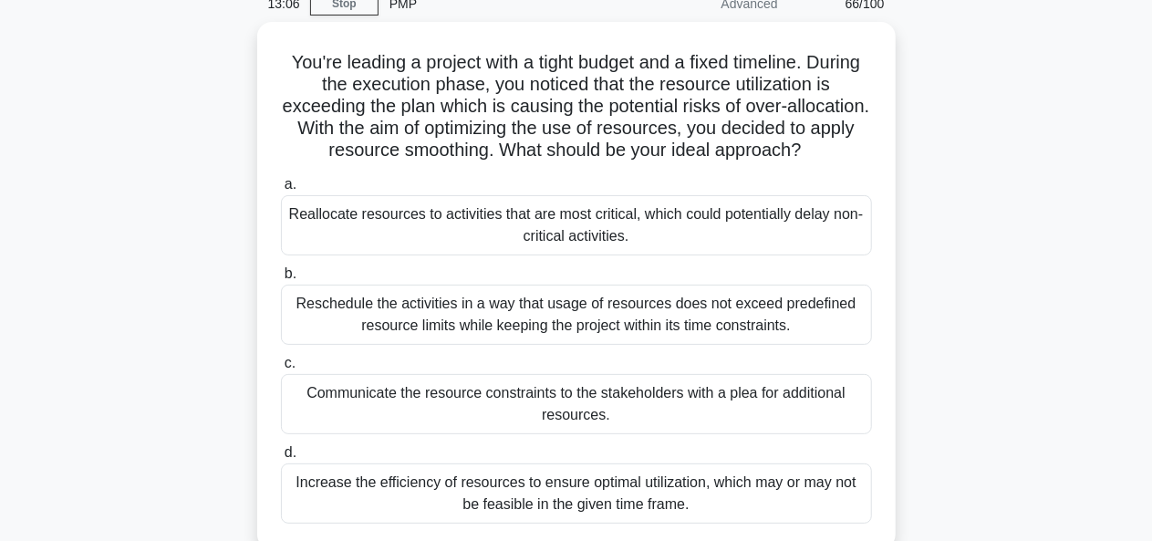
scroll to position [84, 0]
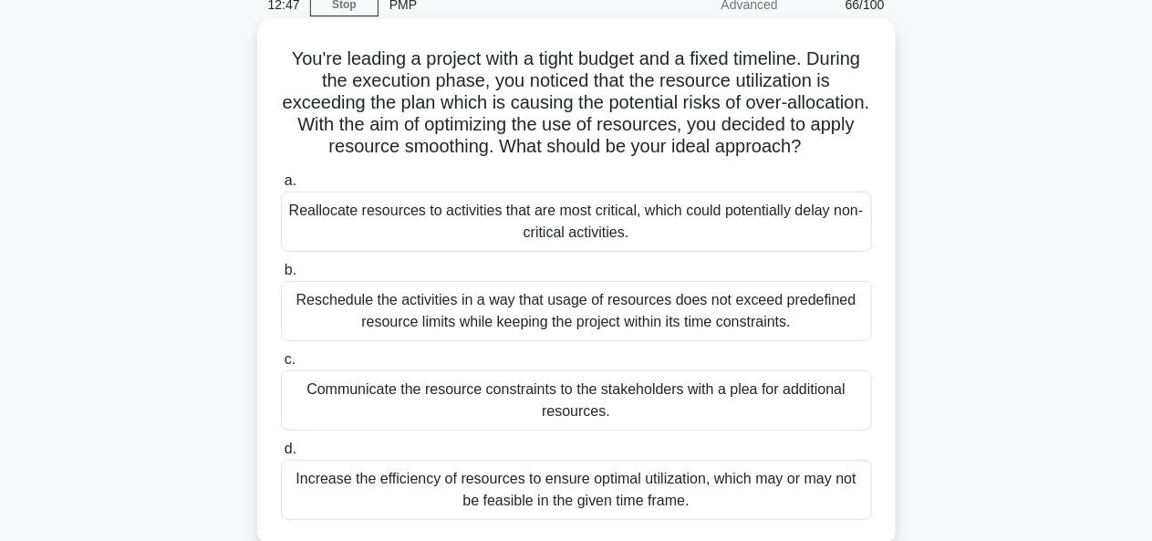
click at [825, 329] on div "Reschedule the activities in a way that usage of resources does not exceed pred…" at bounding box center [576, 311] width 591 height 60
click at [281, 276] on input "b. Reschedule the activities in a way that usage of resources does not exceed p…" at bounding box center [281, 270] width 0 height 12
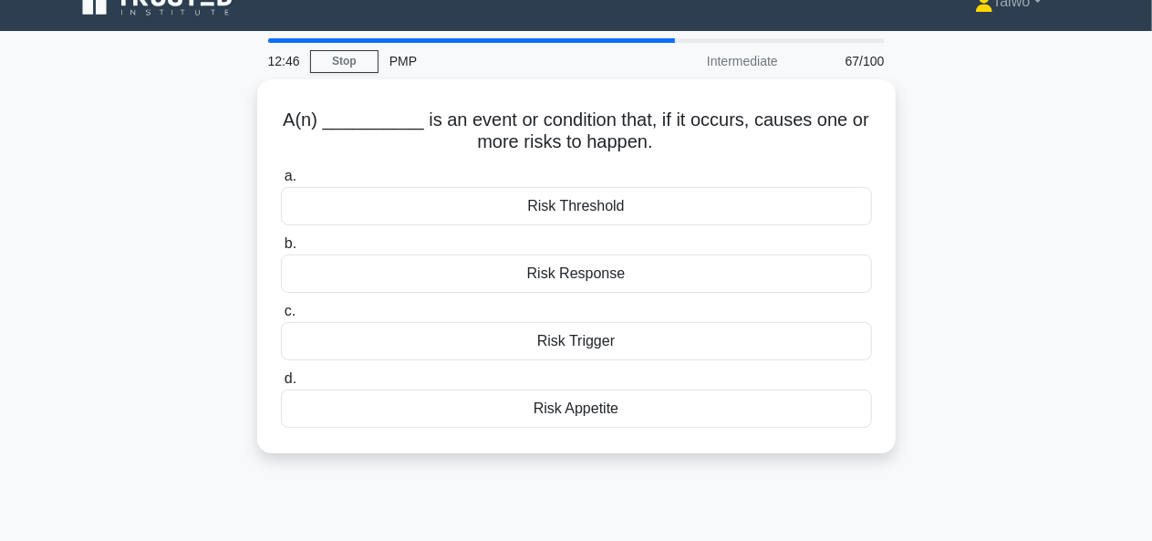
scroll to position [0, 0]
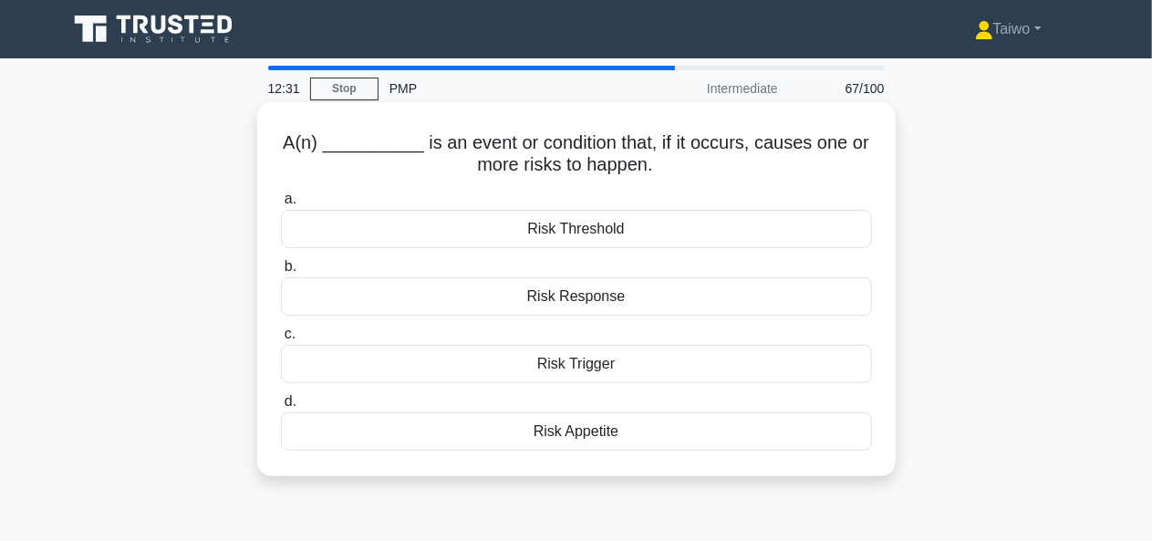
click at [813, 239] on div "Risk Threshold" at bounding box center [576, 229] width 591 height 38
click at [281, 205] on input "a. Risk Threshold" at bounding box center [281, 199] width 0 height 12
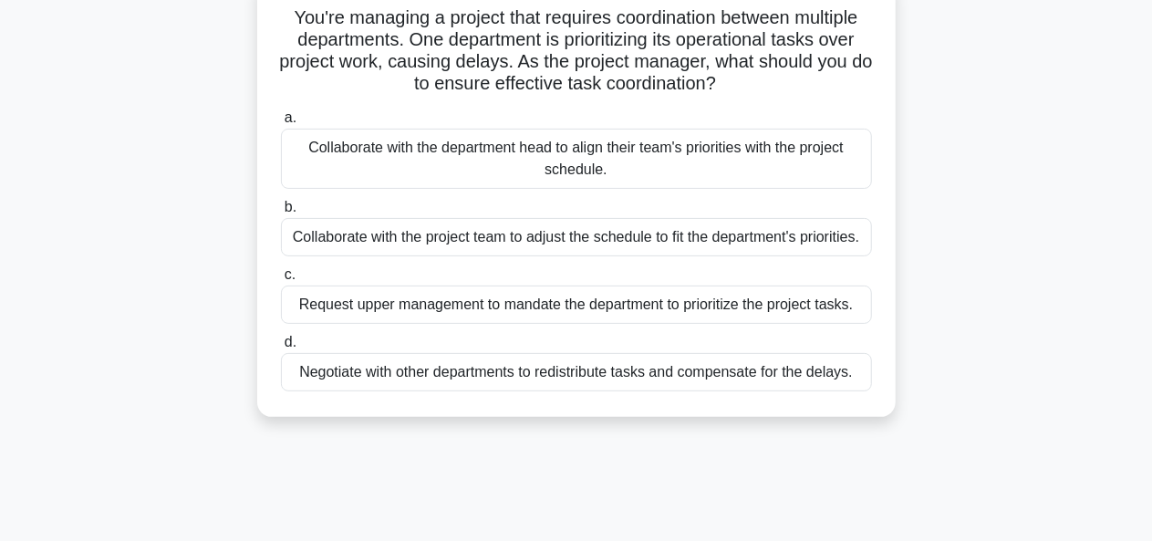
scroll to position [132, 0]
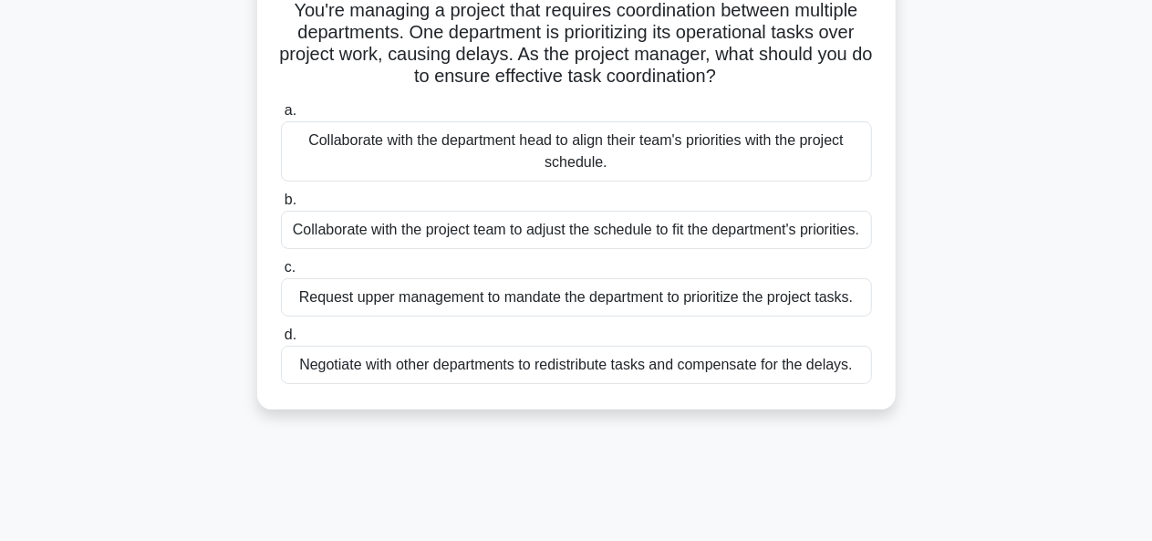
click at [730, 150] on div "Collaborate with the department head to align their team's priorities with the …" at bounding box center [576, 151] width 591 height 60
click at [281, 117] on input "a. Collaborate with the department head to align their team's priorities with t…" at bounding box center [281, 111] width 0 height 12
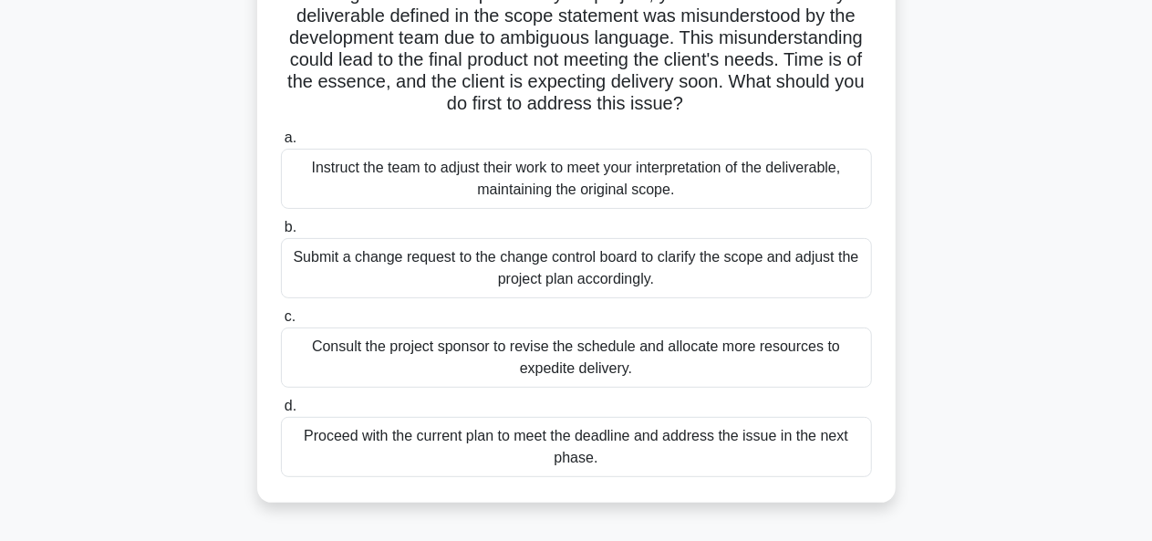
scroll to position [154, 0]
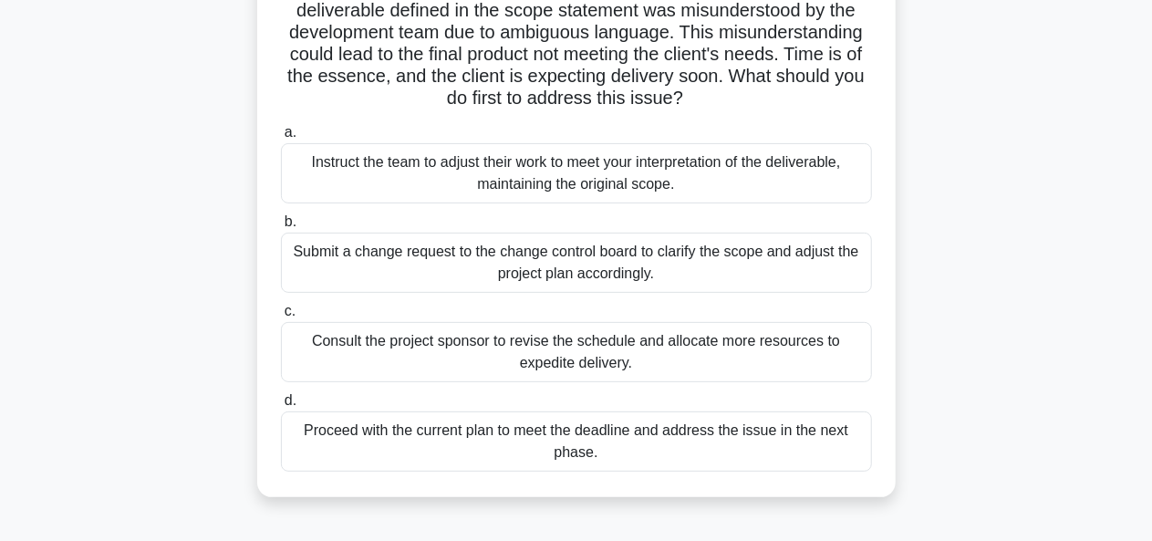
click at [752, 432] on div "Proceed with the current plan to meet the deadline and address the issue in the…" at bounding box center [576, 441] width 591 height 60
click at [281, 407] on input "d. Proceed with the current plan to meet the deadline and address the issue in …" at bounding box center [281, 401] width 0 height 12
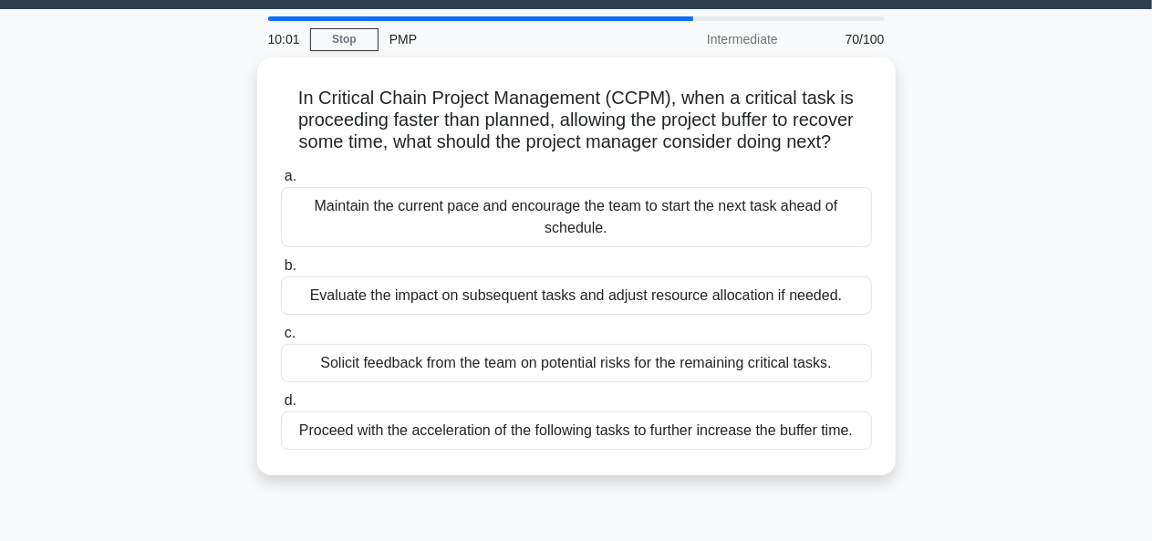
scroll to position [60, 0]
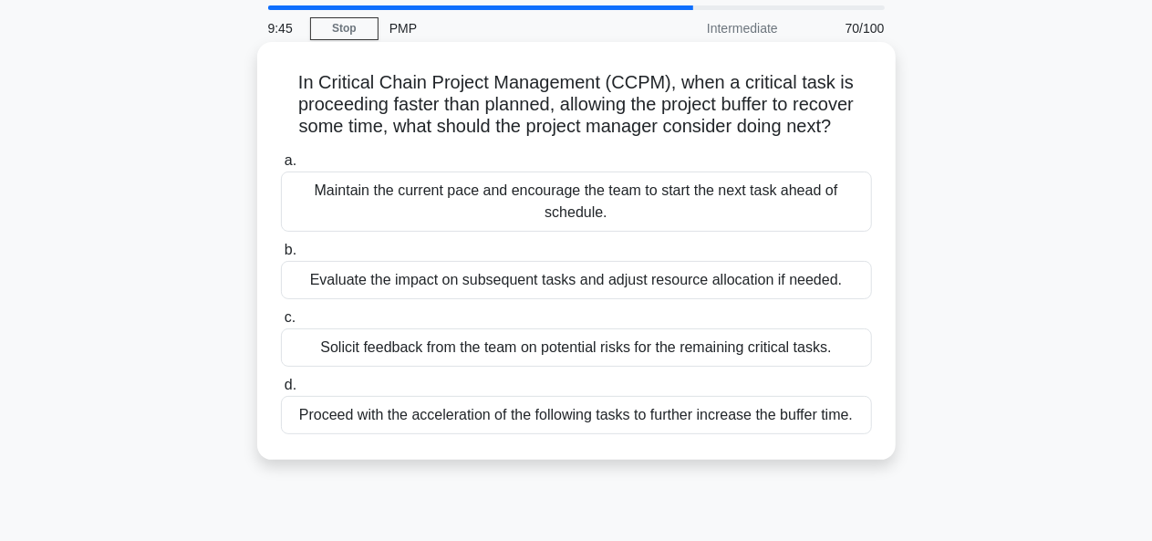
click at [833, 287] on div "Evaluate the impact on subsequent tasks and adjust resource allocation if neede…" at bounding box center [576, 280] width 591 height 38
click at [281, 256] on input "b. Evaluate the impact on subsequent tasks and adjust resource allocation if ne…" at bounding box center [281, 250] width 0 height 12
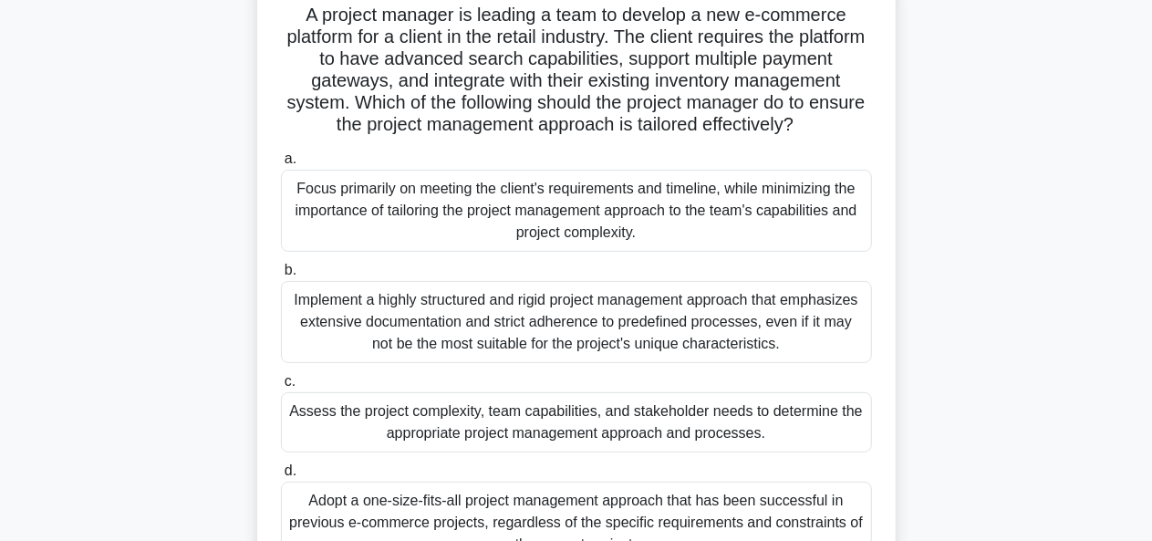
scroll to position [127, 0]
click at [719, 444] on div "Assess the project complexity, team capabilities, and stakeholder needs to dete…" at bounding box center [576, 423] width 591 height 60
click at [281, 388] on input "c. Assess the project complexity, team capabilities, and stakeholder needs to d…" at bounding box center [281, 383] width 0 height 12
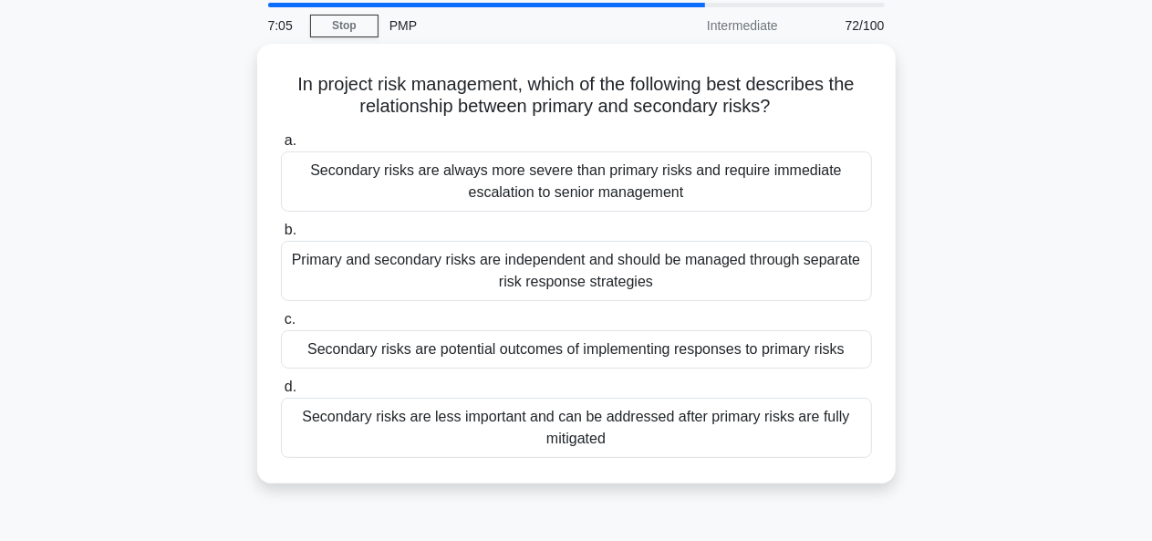
scroll to position [64, 0]
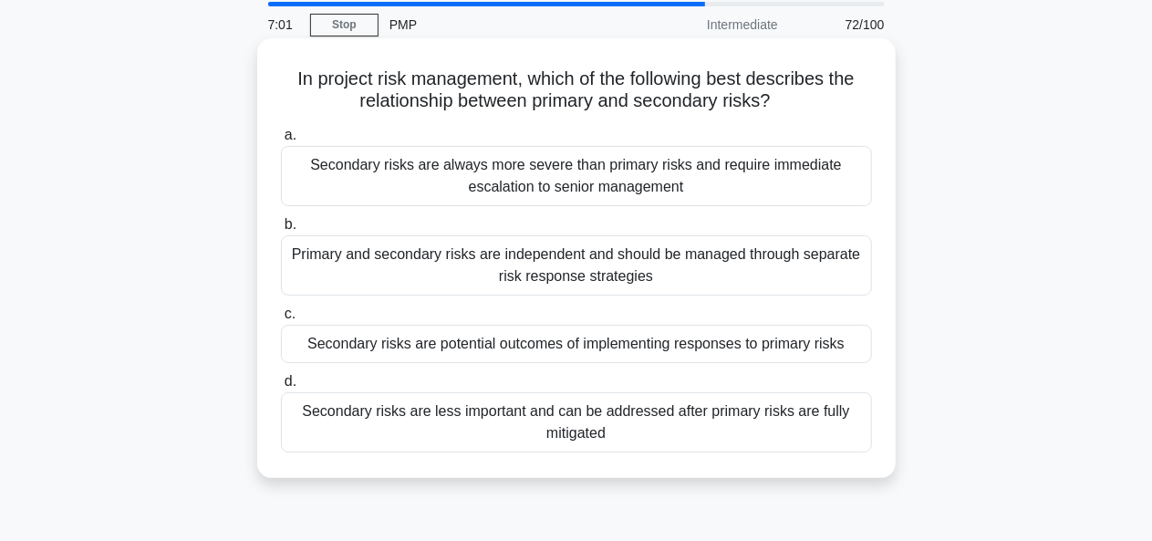
click at [802, 409] on div "Secondary risks are less important and can be addressed after primary risks are…" at bounding box center [576, 422] width 591 height 60
click at [281, 388] on input "d. Secondary risks are less important and can be addressed after primary risks …" at bounding box center [281, 382] width 0 height 12
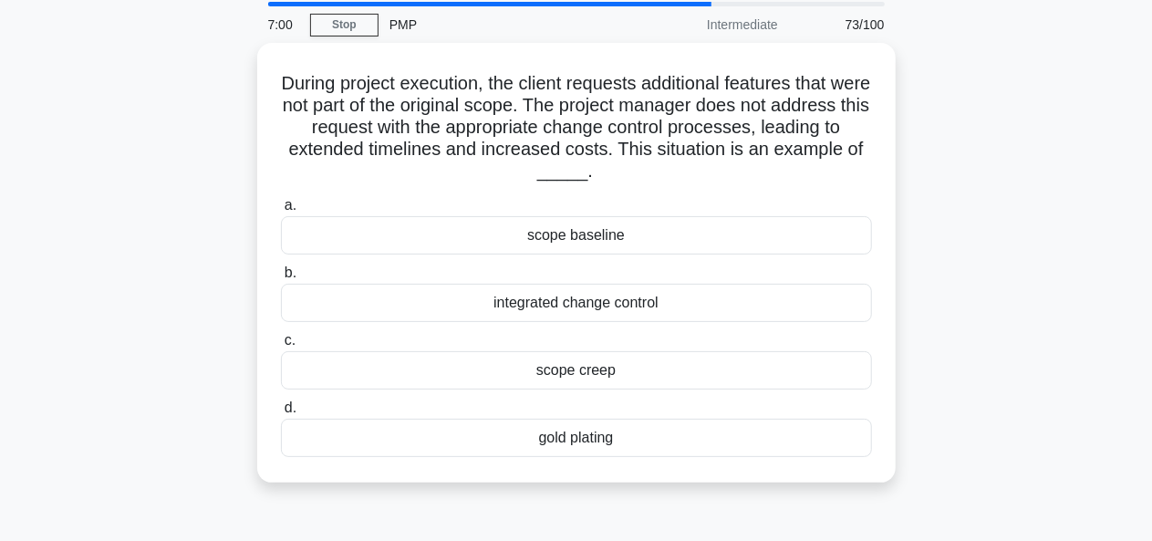
scroll to position [0, 0]
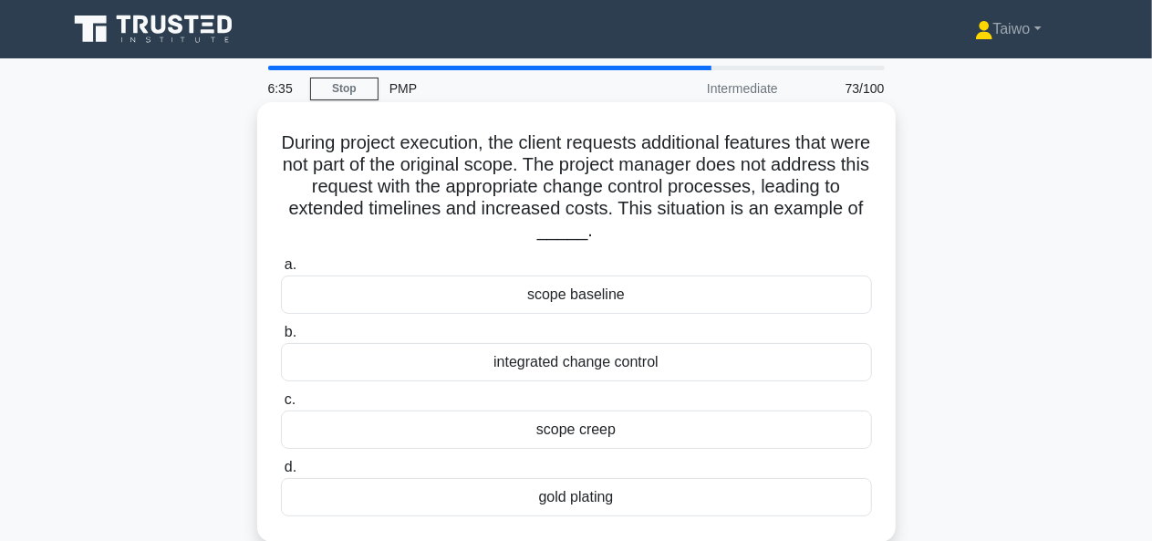
click at [833, 423] on div "scope creep" at bounding box center [576, 429] width 591 height 38
click at [281, 406] on input "c. scope creep" at bounding box center [281, 400] width 0 height 12
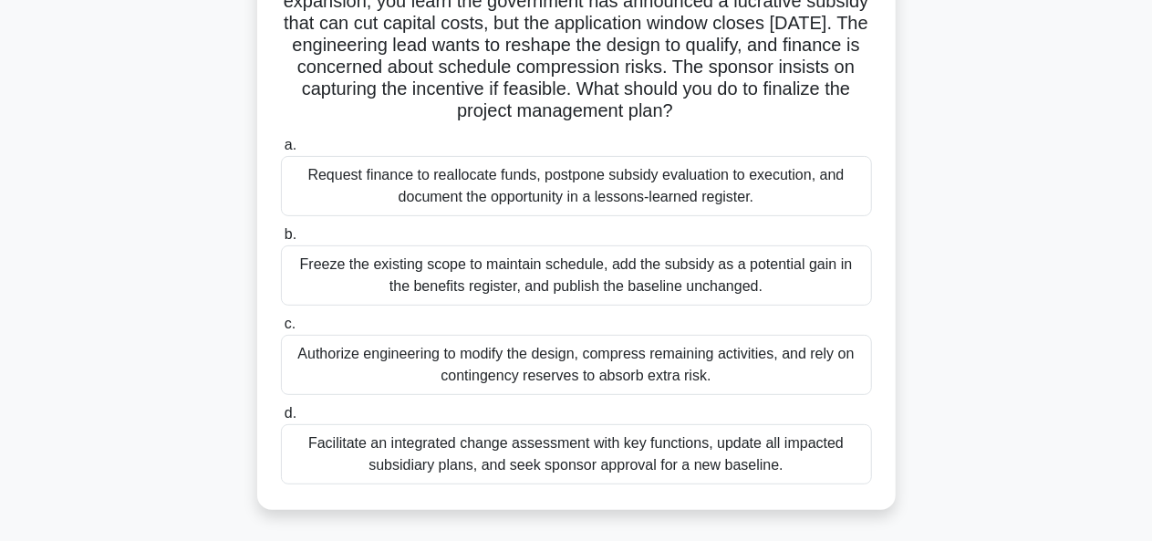
scroll to position [171, 0]
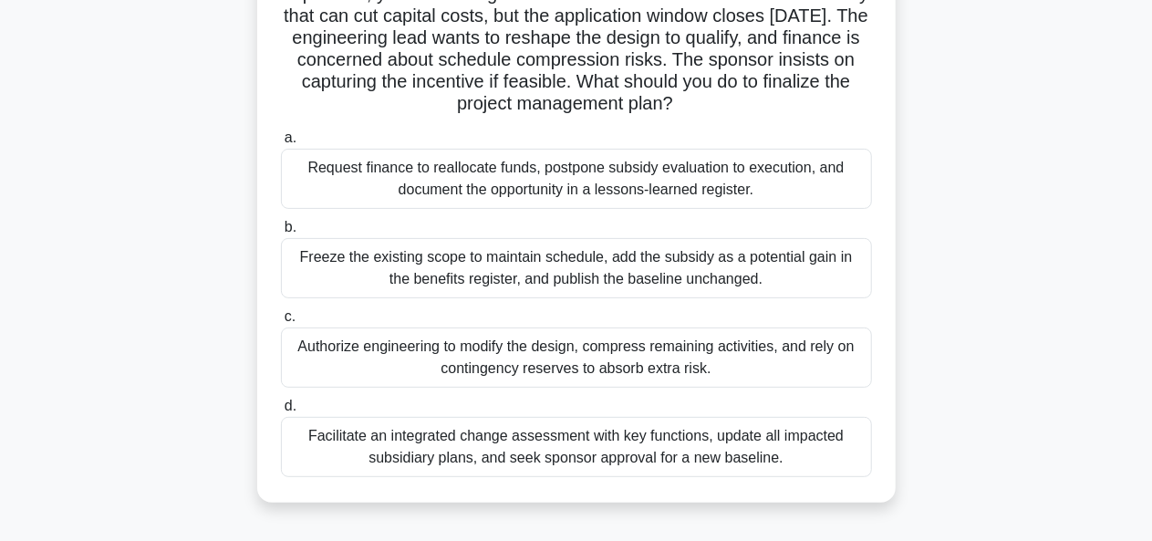
click at [771, 443] on div "Facilitate an integrated change assessment with key functions, update all impac…" at bounding box center [576, 447] width 591 height 60
click at [281, 412] on input "d. Facilitate an integrated change assessment with key functions, update all im…" at bounding box center [281, 406] width 0 height 12
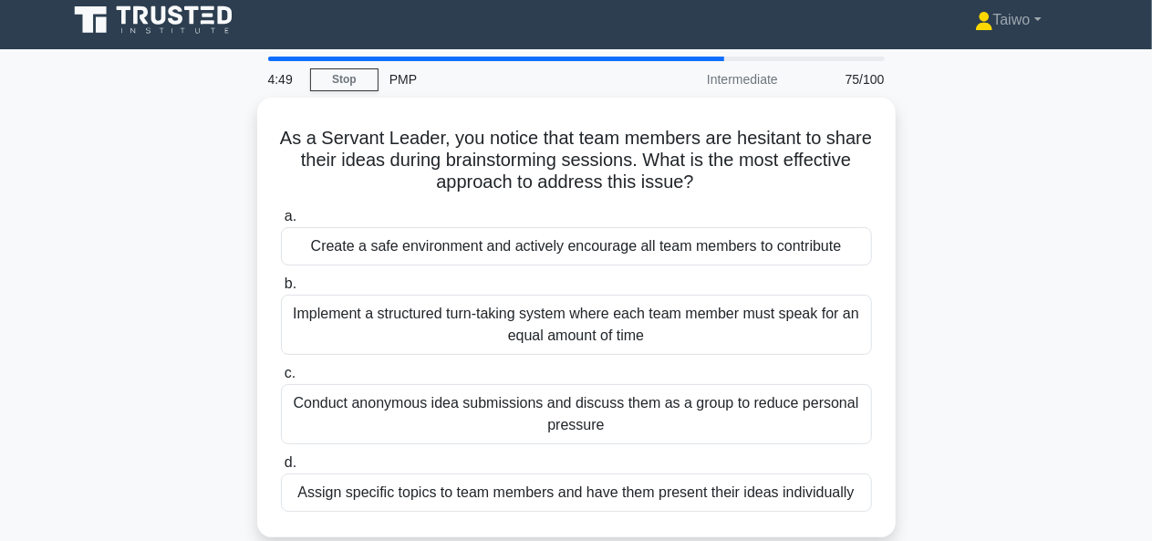
scroll to position [0, 0]
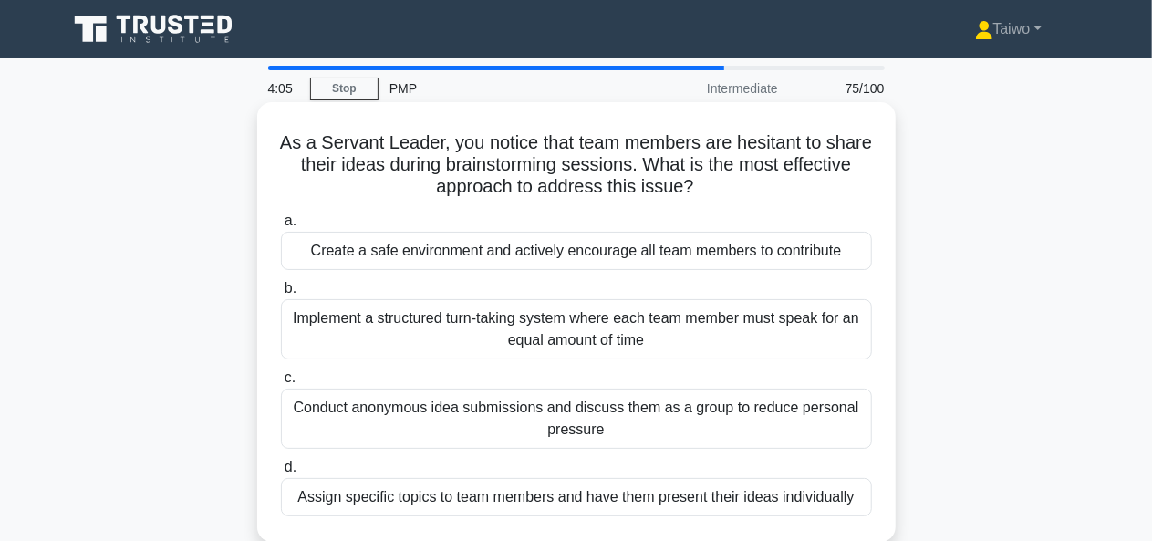
click at [778, 256] on div "Create a safe environment and actively encourage all team members to contribute" at bounding box center [576, 251] width 591 height 38
click at [281, 227] on input "a. Create a safe environment and actively encourage all team members to contrib…" at bounding box center [281, 221] width 0 height 12
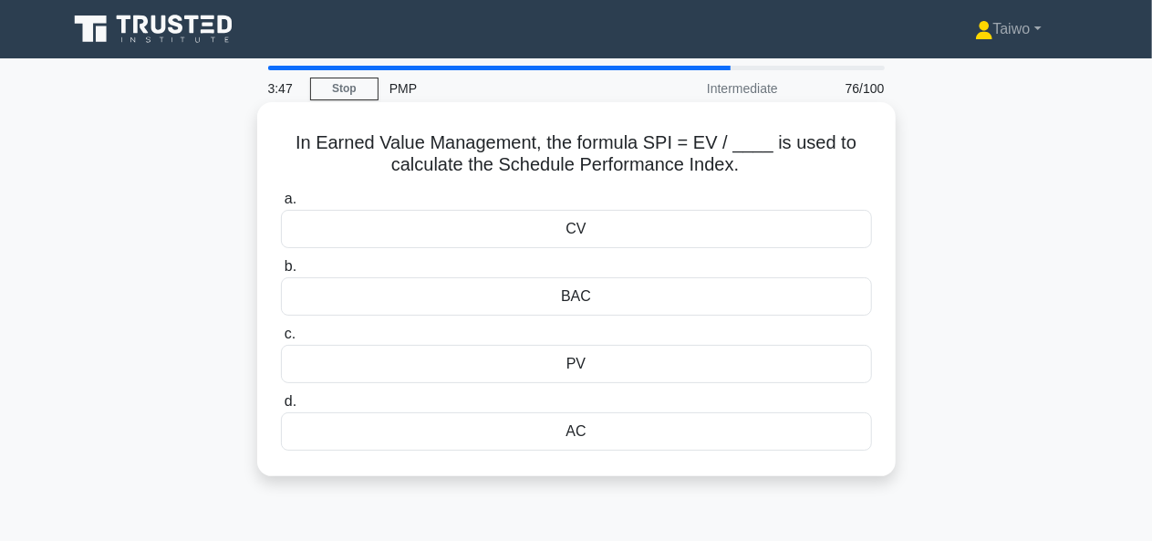
click at [576, 433] on div "AC" at bounding box center [576, 431] width 591 height 38
click at [281, 408] on input "d. AC" at bounding box center [281, 402] width 0 height 12
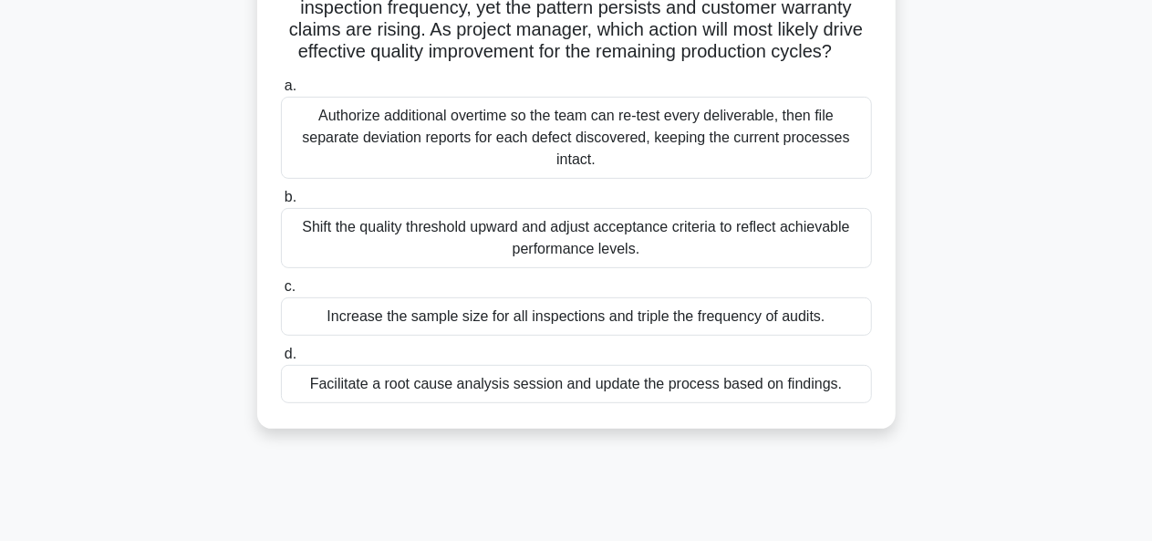
scroll to position [209, 0]
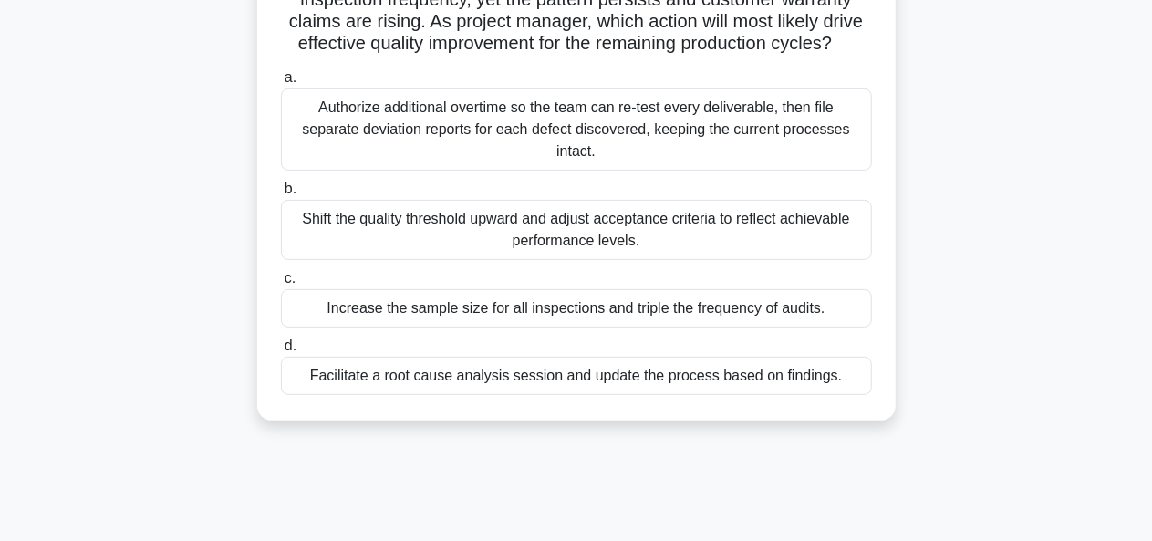
click at [768, 395] on div "Facilitate a root cause analysis session and update the process based on findin…" at bounding box center [576, 376] width 591 height 38
click at [281, 352] on input "d. Facilitate a root cause analysis session and update the process based on fin…" at bounding box center [281, 346] width 0 height 12
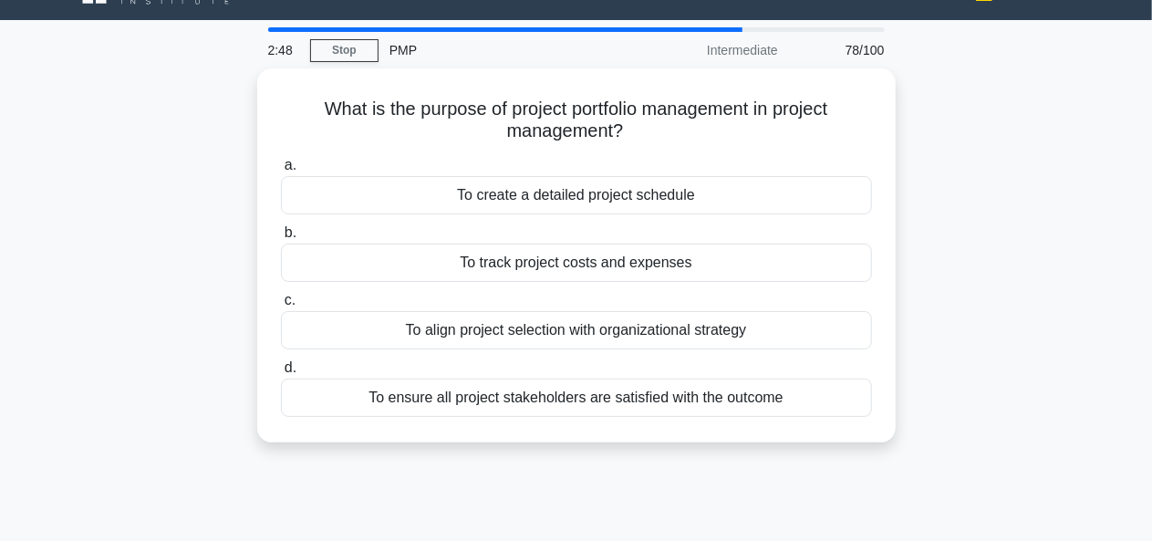
scroll to position [0, 0]
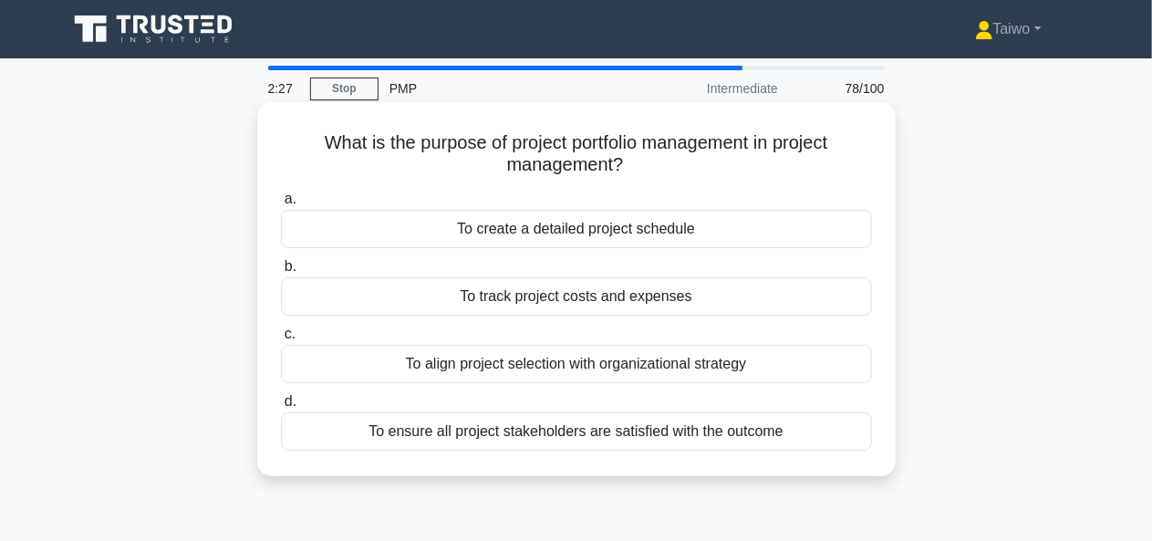
click at [769, 432] on div "To ensure all project stakeholders are satisfied with the outcome" at bounding box center [576, 431] width 591 height 38
click at [281, 408] on input "d. To ensure all project stakeholders are satisfied with the outcome" at bounding box center [281, 402] width 0 height 12
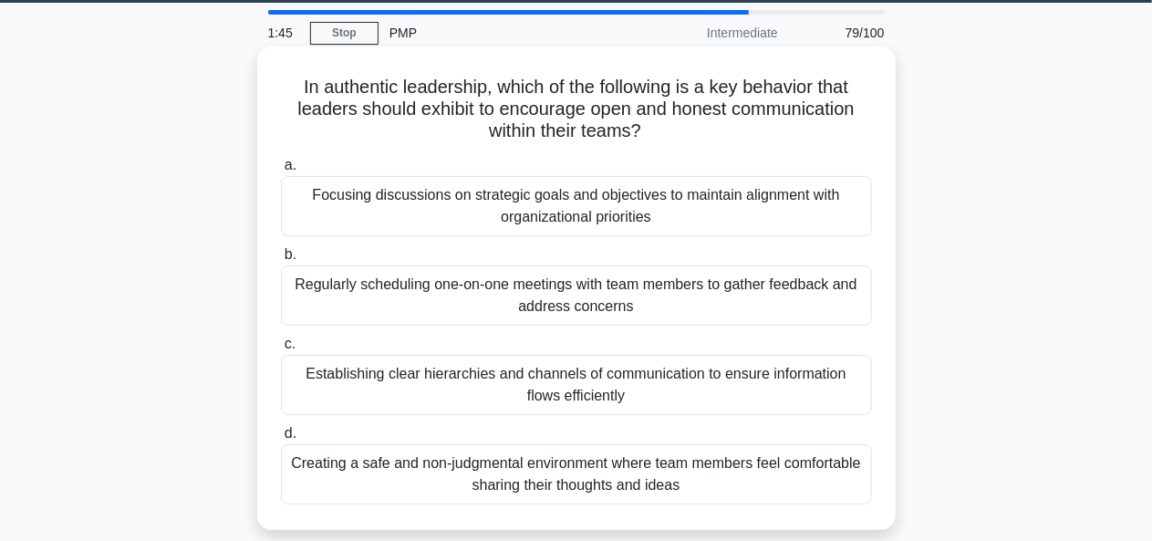
scroll to position [59, 0]
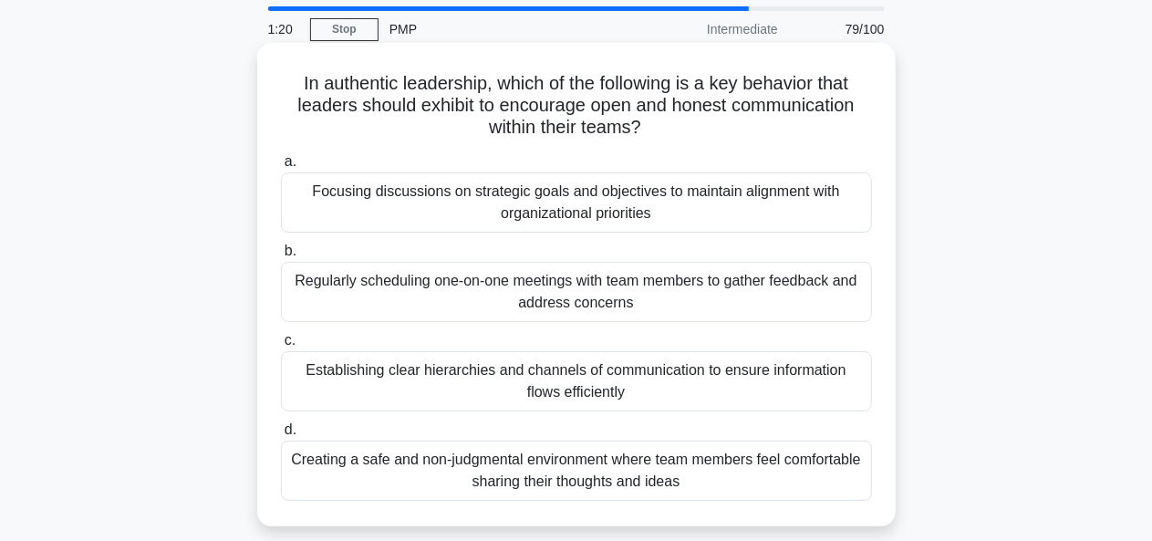
click at [771, 302] on div "Regularly scheduling one-on-one meetings with team members to gather feedback a…" at bounding box center [576, 292] width 591 height 60
click at [281, 257] on input "b. Regularly scheduling one-on-one meetings with team members to gather feedbac…" at bounding box center [281, 251] width 0 height 12
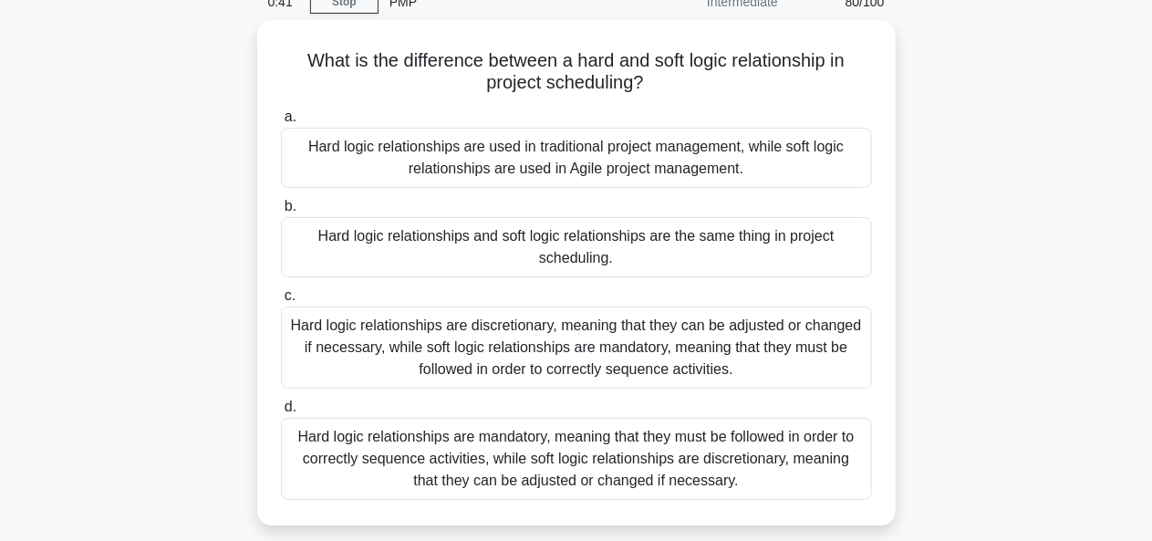
scroll to position [88, 0]
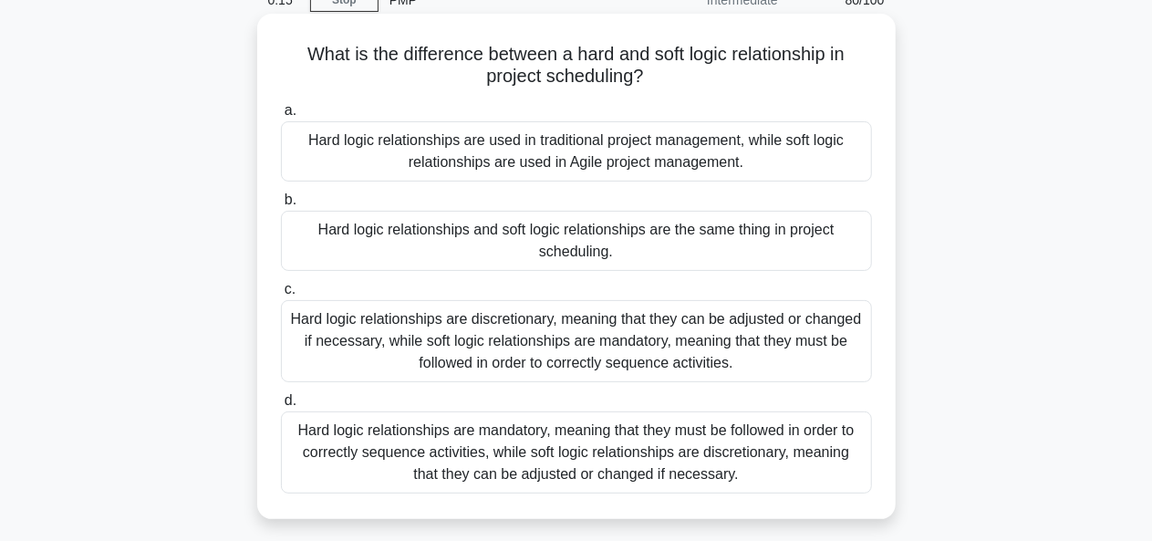
click at [775, 440] on div "Hard logic relationships are mandatory, meaning that they must be followed in o…" at bounding box center [576, 452] width 591 height 82
click at [281, 407] on input "d. Hard logic relationships are mandatory, meaning that they must be followed i…" at bounding box center [281, 401] width 0 height 12
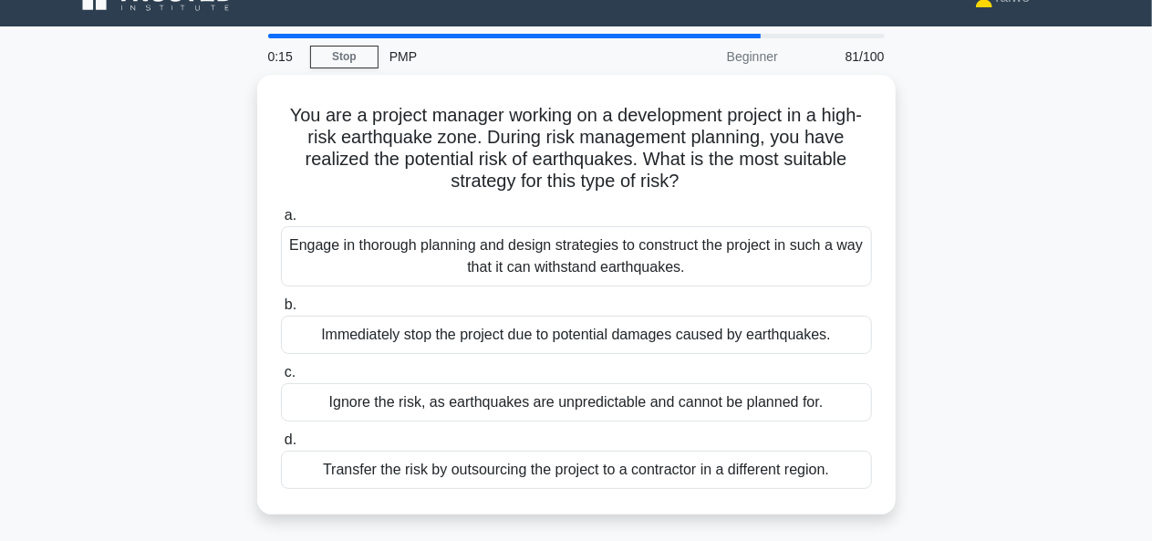
scroll to position [0, 0]
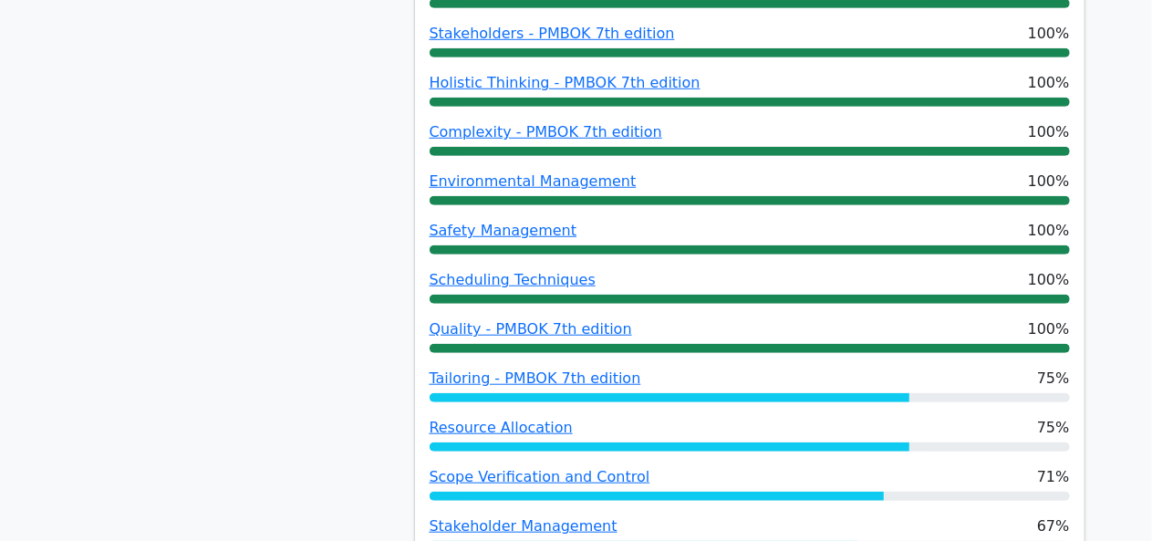
scroll to position [650, 0]
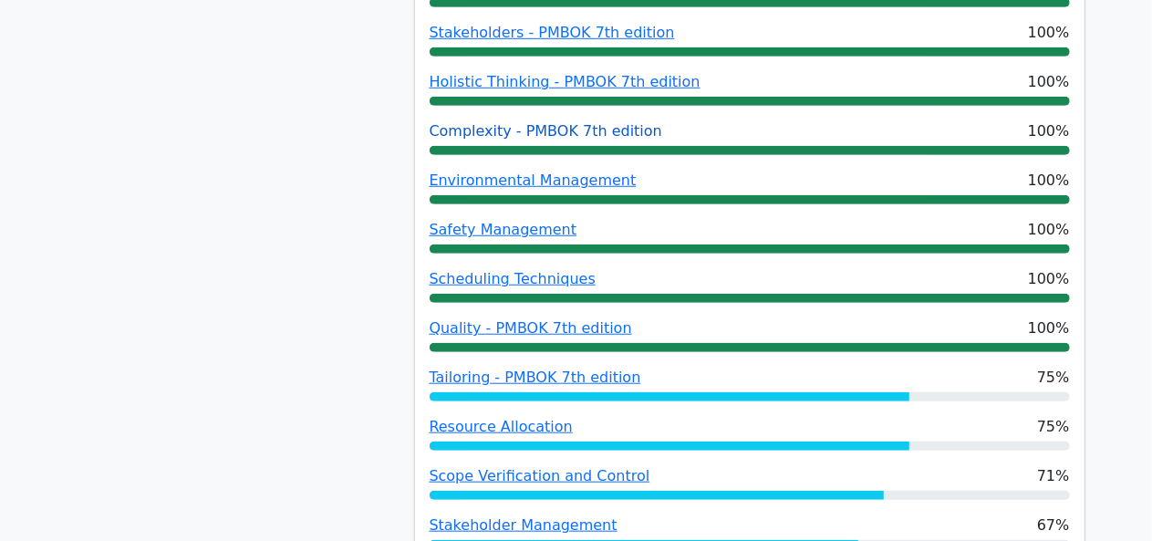
click at [627, 131] on link "Complexity - PMBOK 7th edition" at bounding box center [545, 130] width 233 height 17
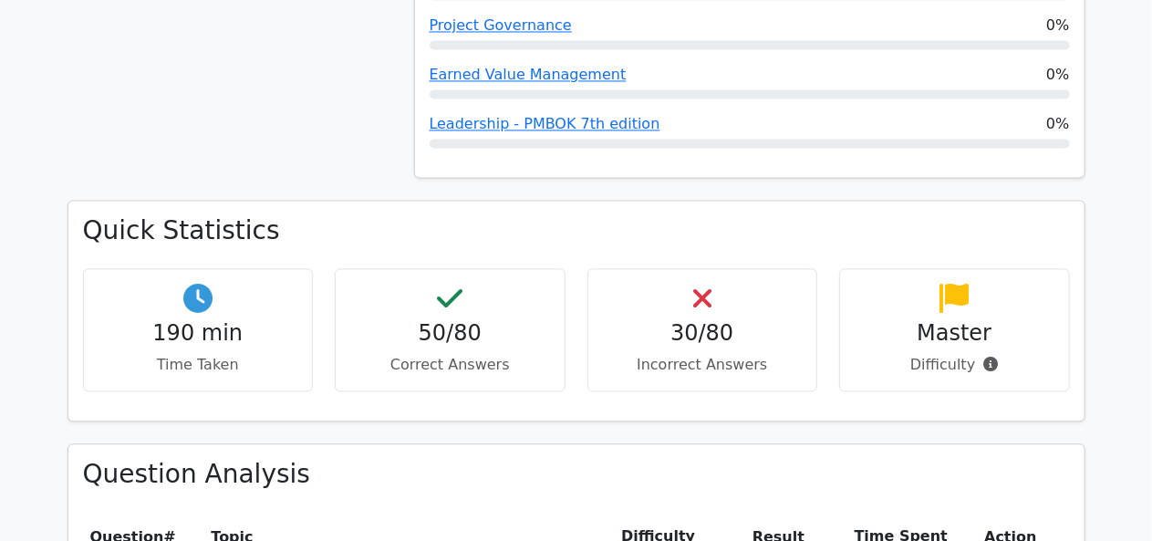
scroll to position [1846, 0]
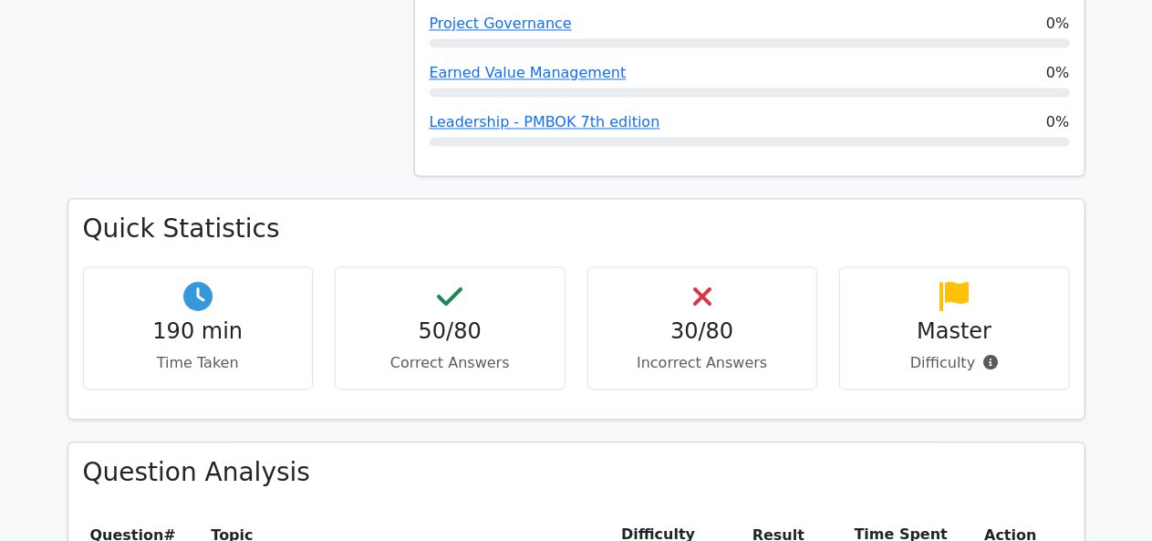
click at [265, 199] on div "Quick Statistics 190 min Time Taken 50/80 Correct Answers 30/80 Incorrect Answe…" at bounding box center [576, 308] width 1016 height 219
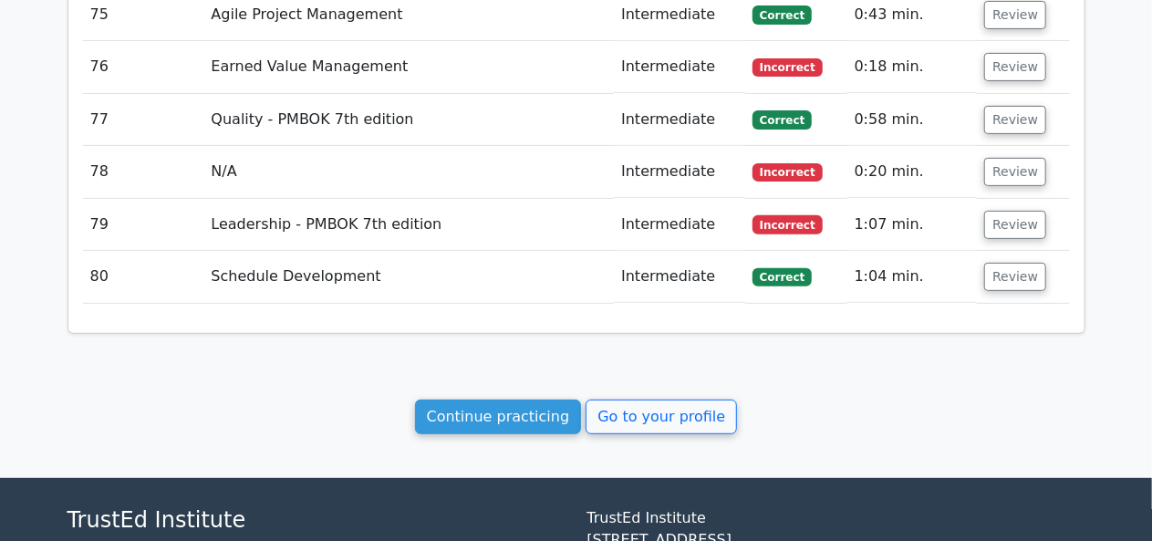
scroll to position [7224, 0]
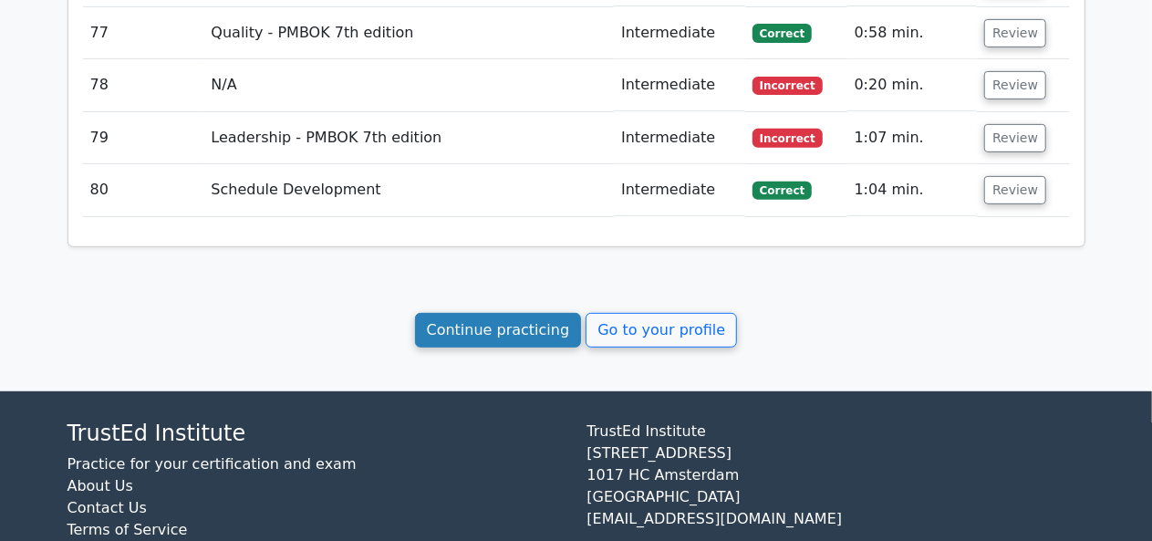
click at [492, 313] on link "Continue practicing" at bounding box center [498, 330] width 167 height 35
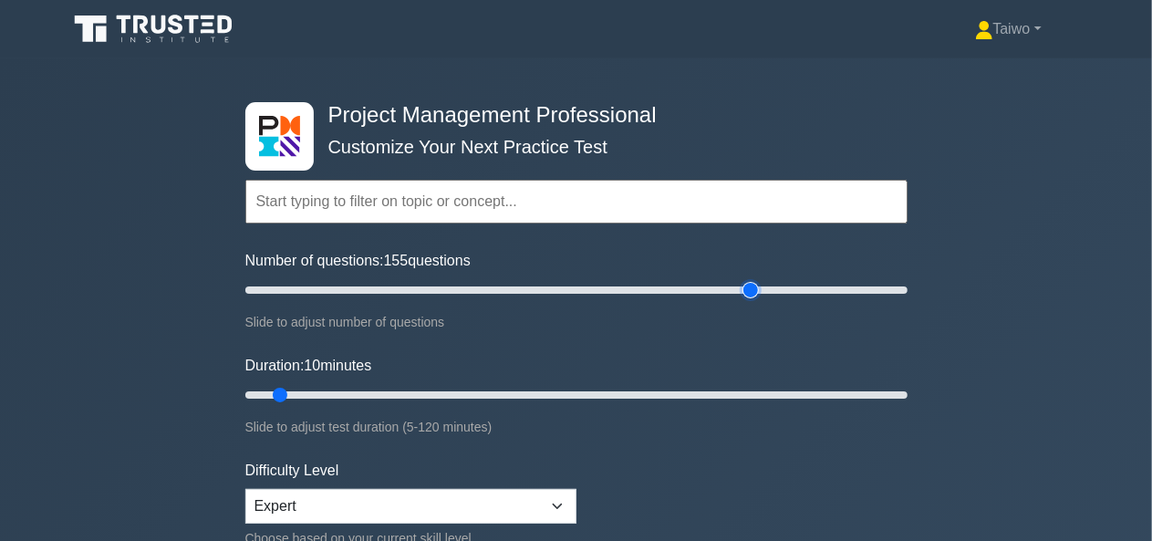
type input "155"
click at [755, 291] on input "Number of questions: 155 questions" at bounding box center [576, 290] width 662 height 22
click at [825, 392] on input "Duration: 105 minutes" at bounding box center [576, 395] width 662 height 22
click at [855, 388] on input "Duration: 110 minutes" at bounding box center [576, 395] width 662 height 22
click at [881, 385] on input "Duration: 115 minutes" at bounding box center [576, 395] width 662 height 22
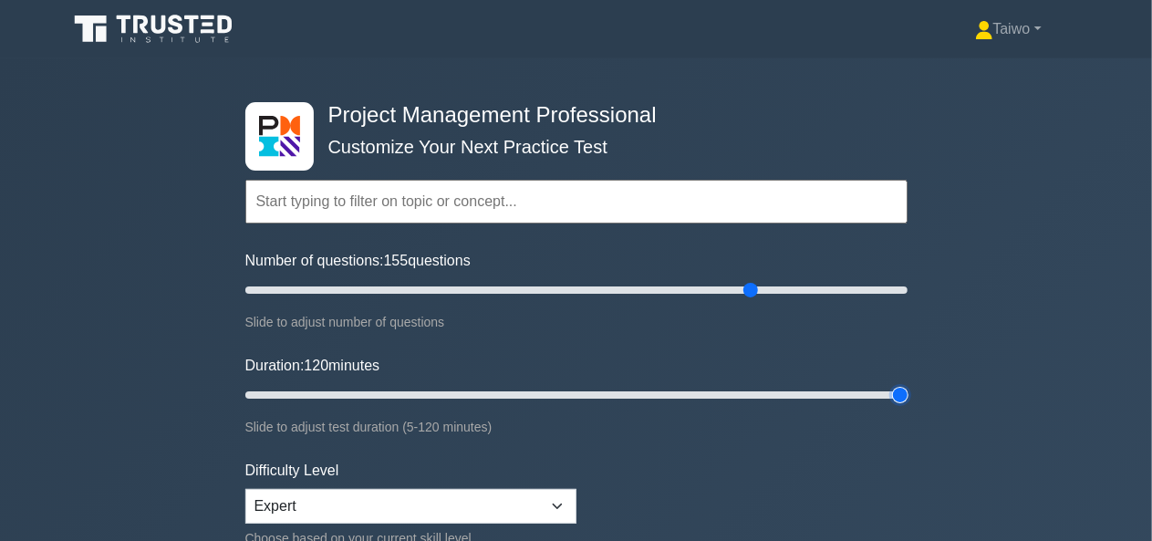
type input "120"
click at [886, 389] on input "Duration: 120 minutes" at bounding box center [576, 395] width 662 height 22
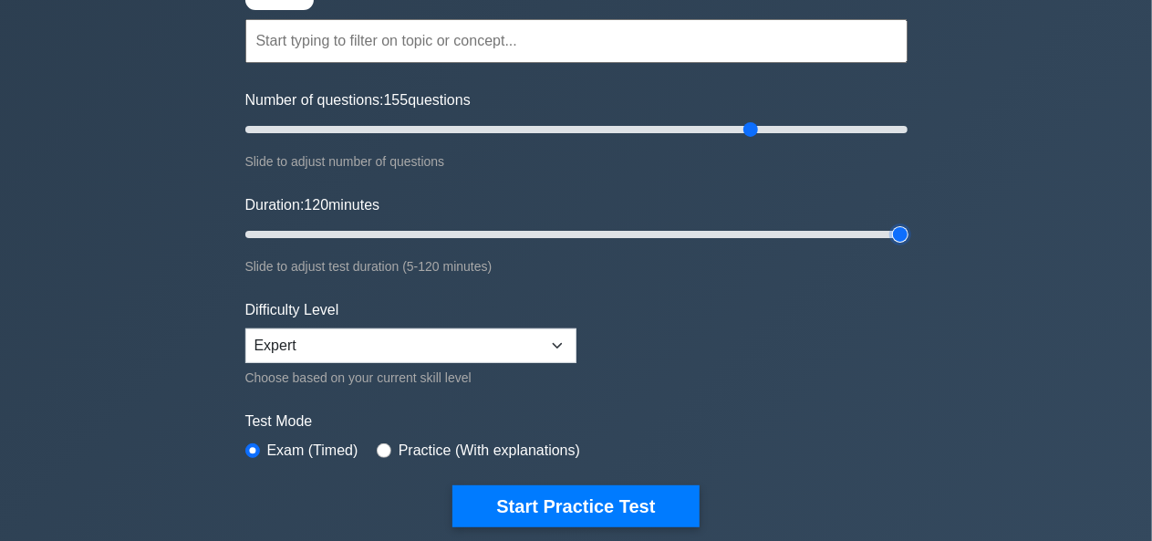
scroll to position [163, 0]
